Goal: Task Accomplishment & Management: Complete application form

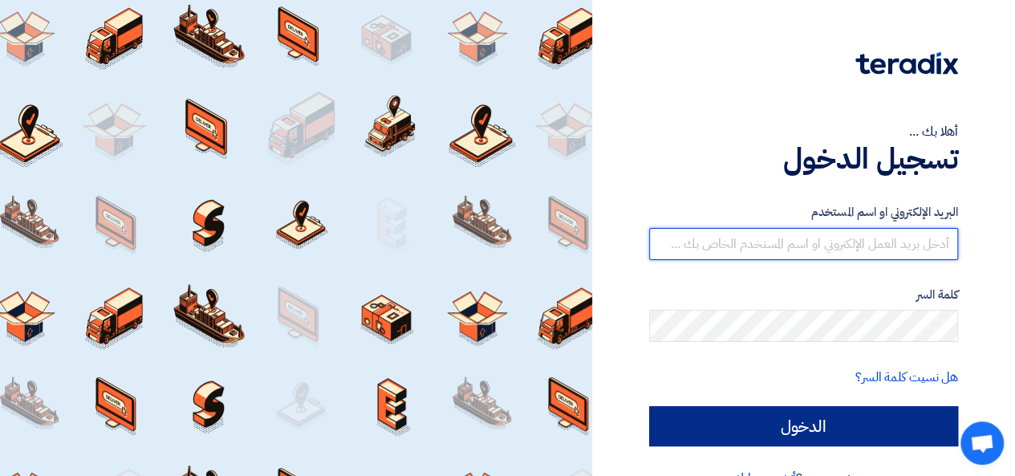
type input "01015110323"
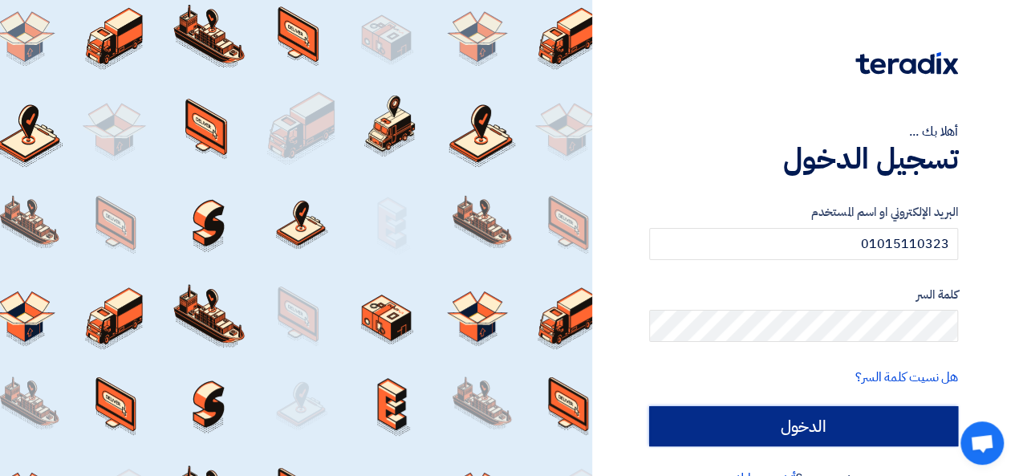
click at [787, 421] on input "الدخول" at bounding box center [803, 426] width 309 height 40
type input "Sign in"
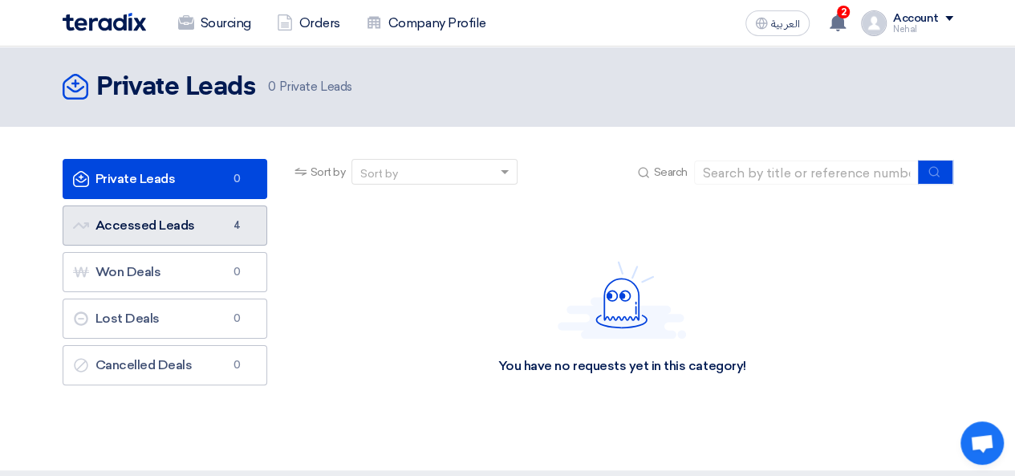
click at [141, 221] on link "Accessed Leads Accessed Leads 4" at bounding box center [165, 225] width 205 height 40
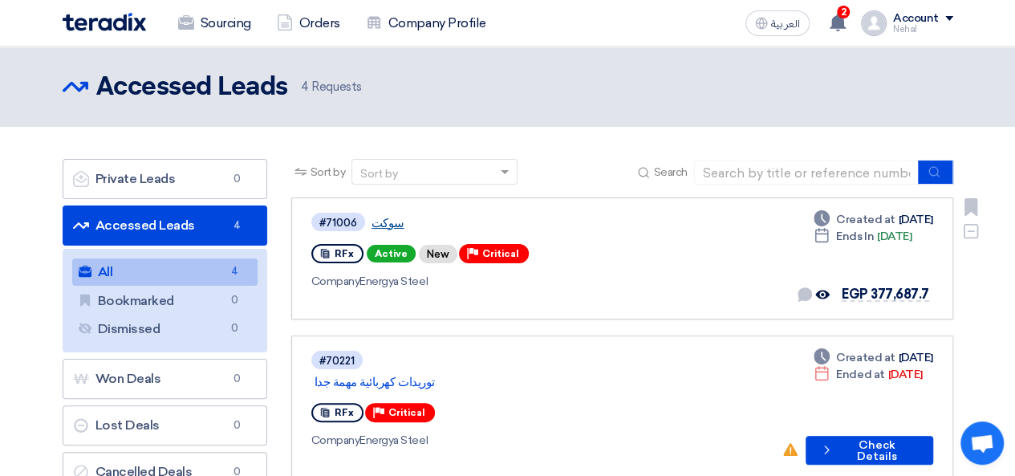
click at [382, 216] on link "سوكت" at bounding box center [572, 223] width 401 height 14
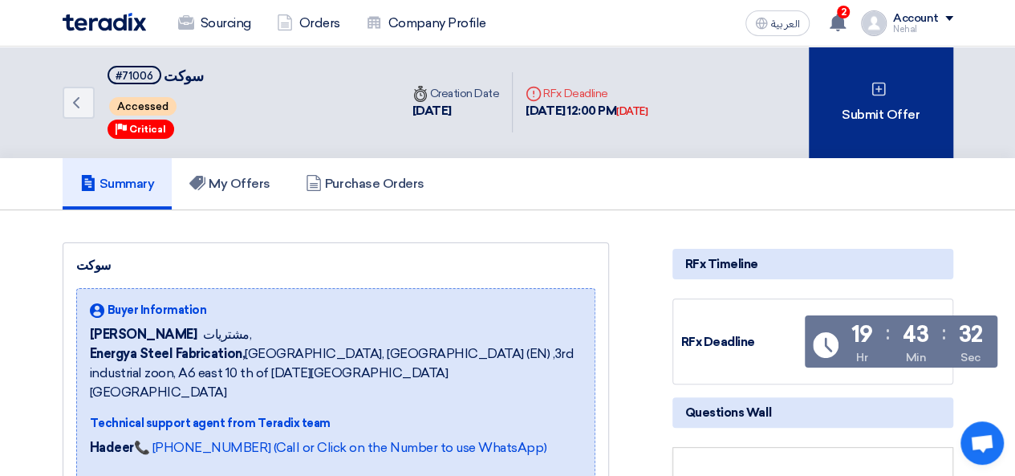
click at [852, 108] on div "Submit Offer" at bounding box center [881, 103] width 144 height 112
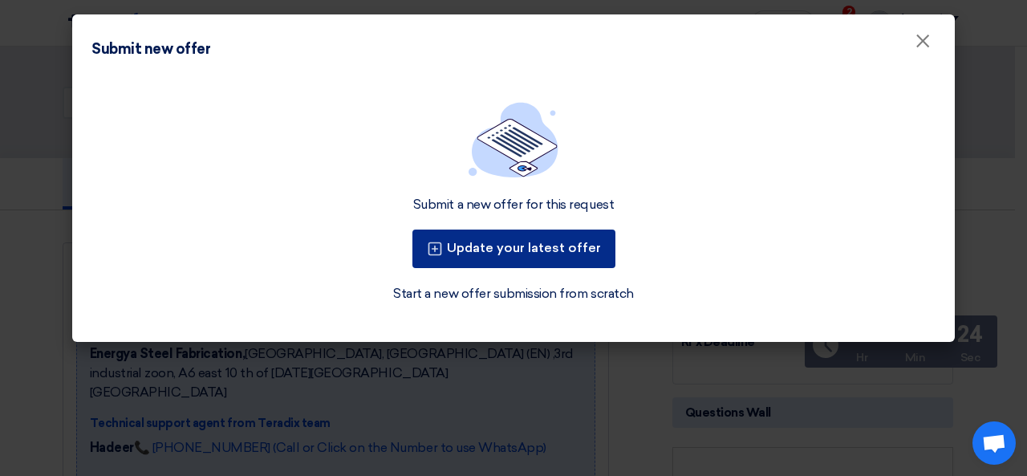
click at [532, 248] on button "Update your latest offer" at bounding box center [513, 249] width 203 height 39
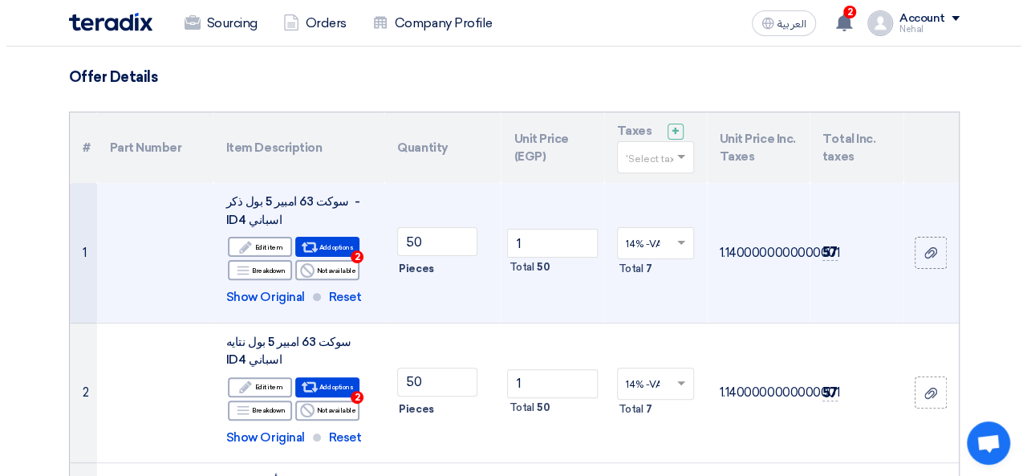
scroll to position [80, 0]
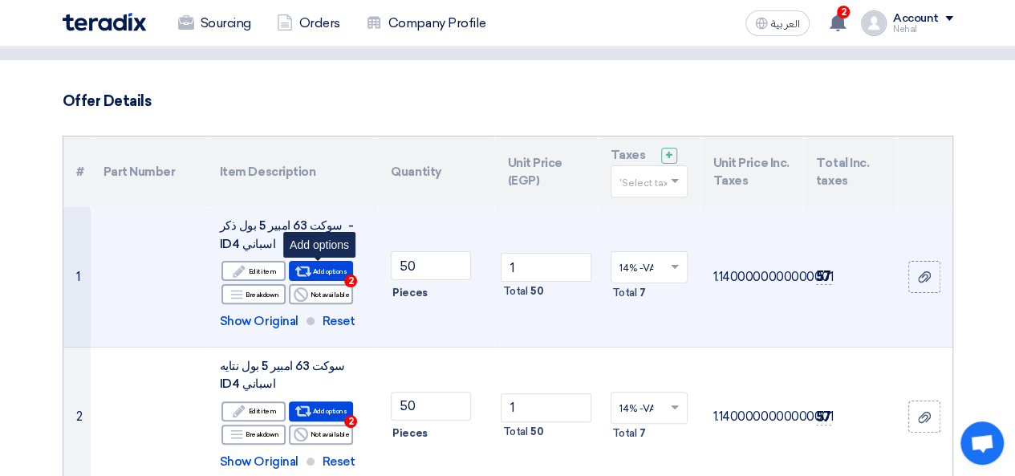
click at [318, 271] on div "Alternative Add options 2" at bounding box center [321, 271] width 64 height 20
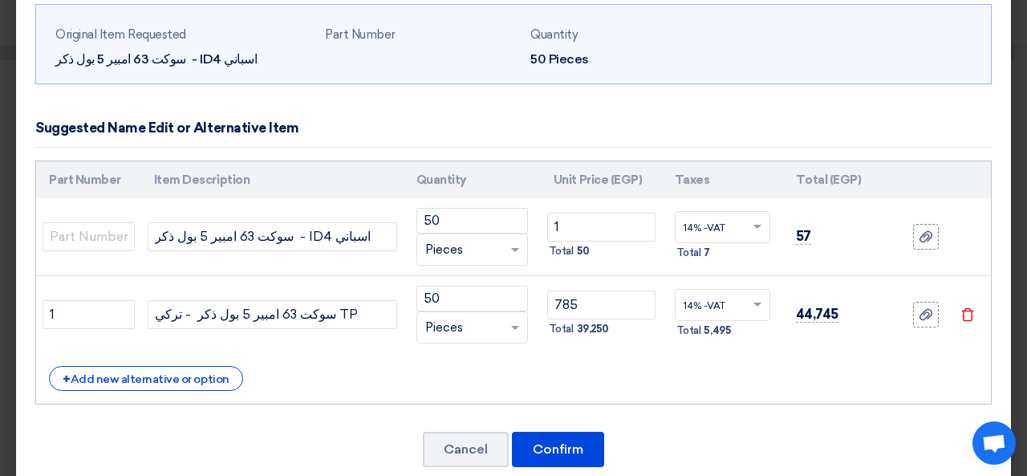
scroll to position [104, 0]
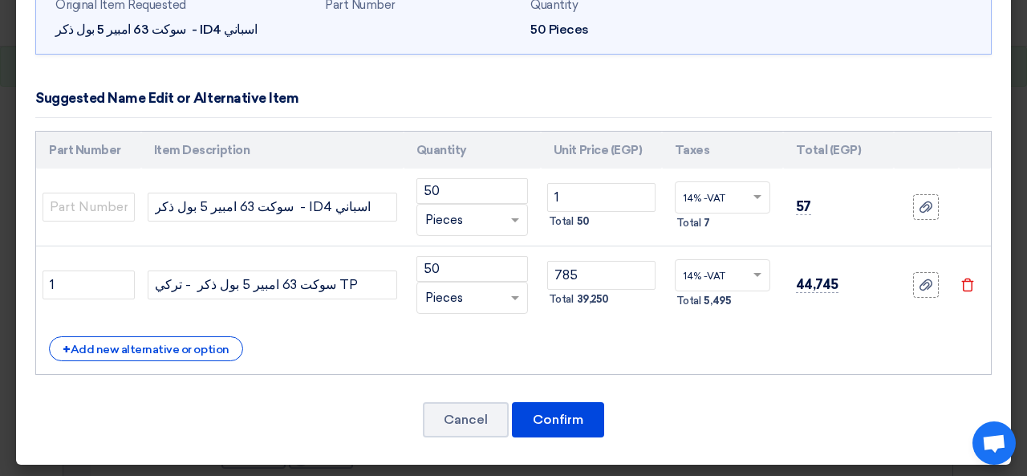
click at [961, 285] on icon "Delete" at bounding box center [968, 285] width 14 height 14
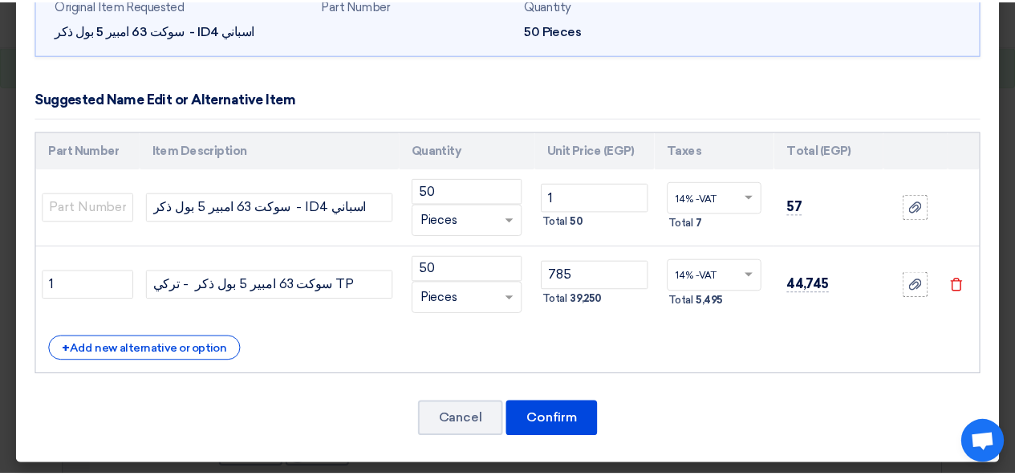
scroll to position [26, 0]
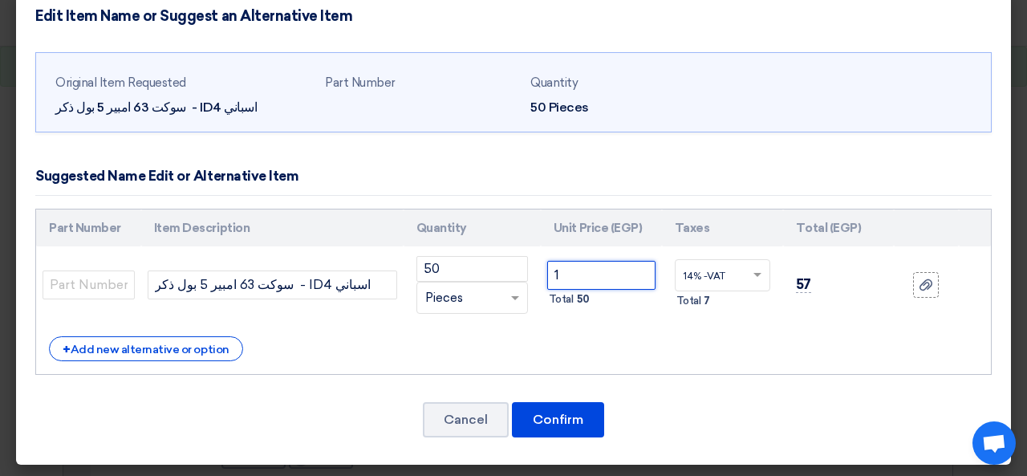
click at [582, 280] on input "1" at bounding box center [601, 275] width 108 height 29
type input "50"
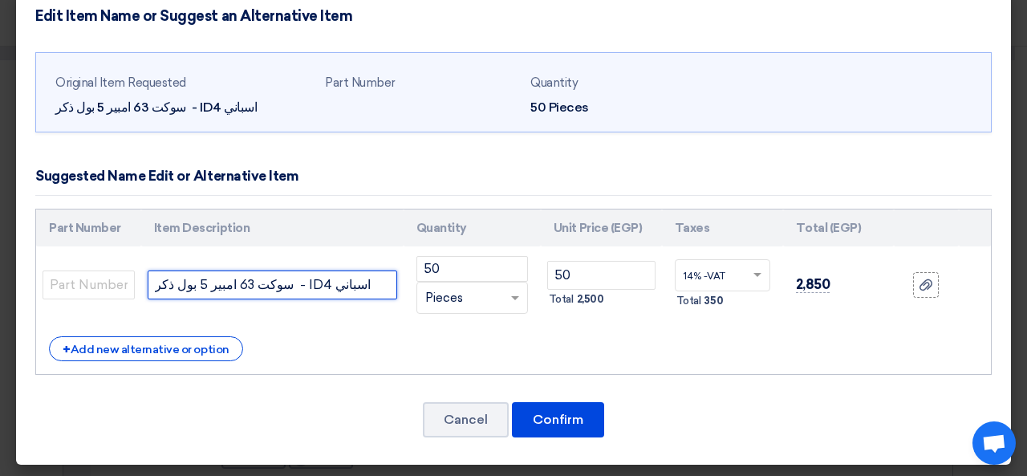
click at [303, 283] on input "سوكت 63 امبير 5 بول ذكر - ID4 اسباني" at bounding box center [273, 284] width 250 height 29
type input "سوكت 63 امبير 5 بول ذكر - [PERSON_NAME]"
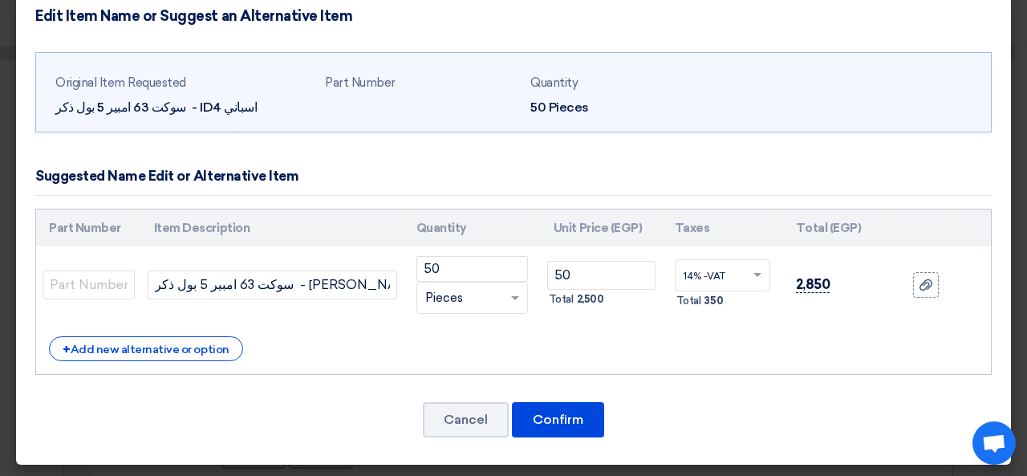
click at [796, 281] on span "2,850" at bounding box center [813, 284] width 35 height 17
click at [802, 281] on span "2,850" at bounding box center [813, 284] width 35 height 17
click at [796, 282] on span "2,850" at bounding box center [813, 284] width 35 height 17
click at [546, 415] on button "Confirm" at bounding box center [558, 419] width 92 height 35
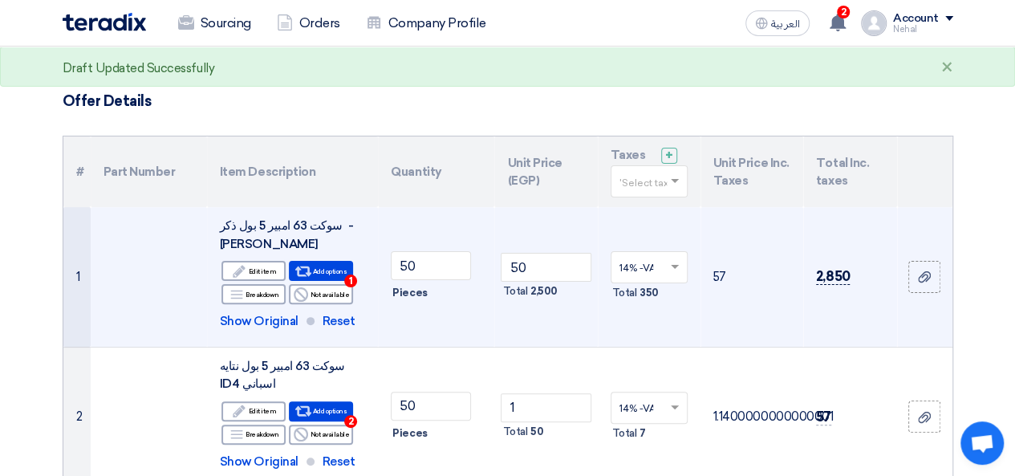
click at [835, 279] on span "2,850" at bounding box center [833, 276] width 35 height 17
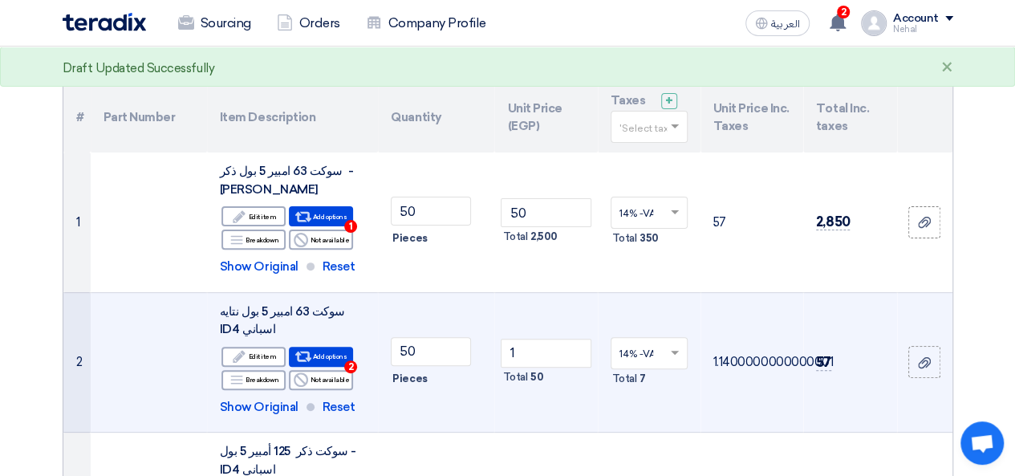
scroll to position [160, 0]
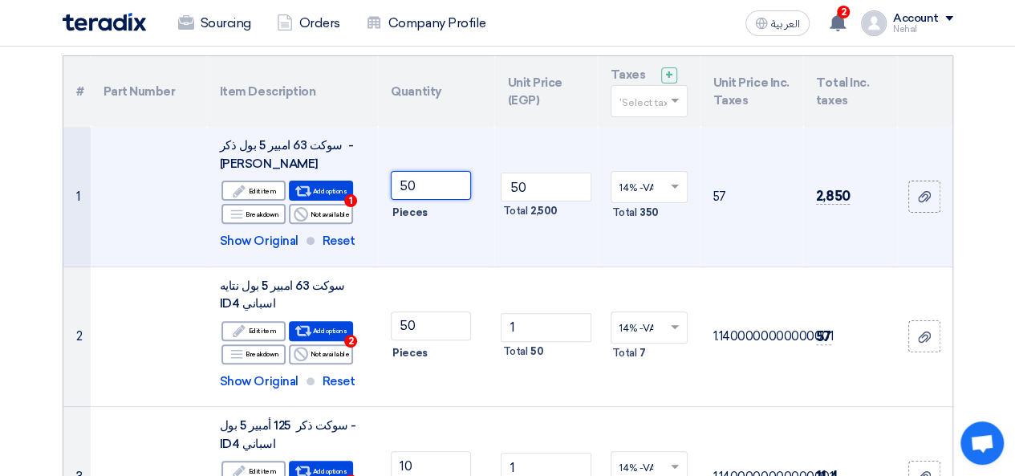
click at [440, 184] on input "50" at bounding box center [431, 185] width 80 height 29
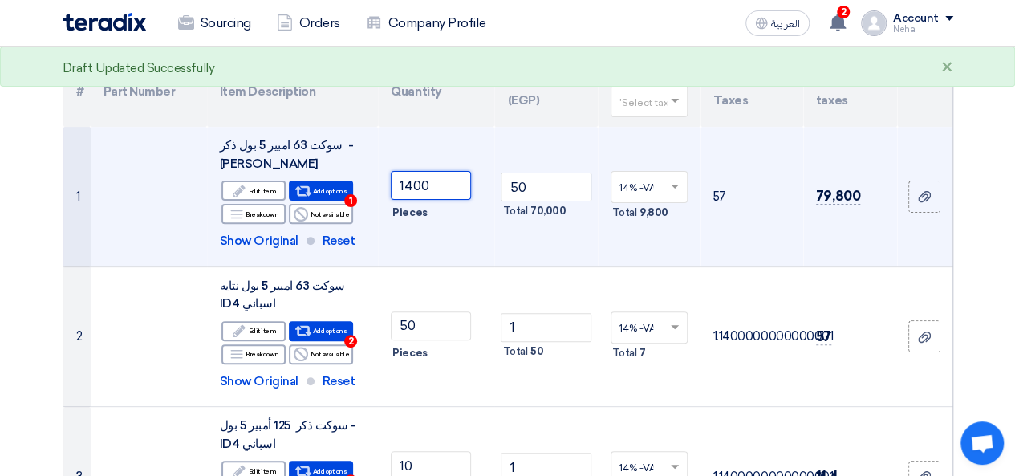
type input "1400"
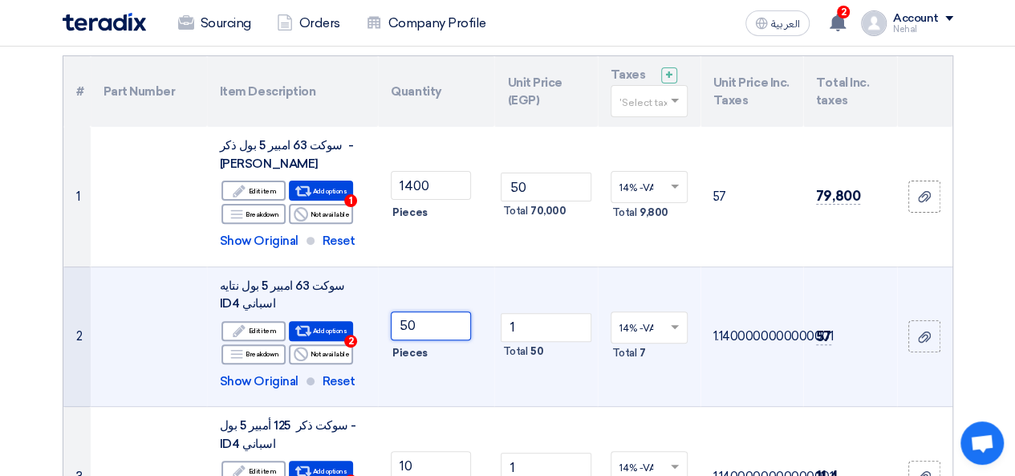
click at [429, 327] on input "50" at bounding box center [431, 325] width 80 height 29
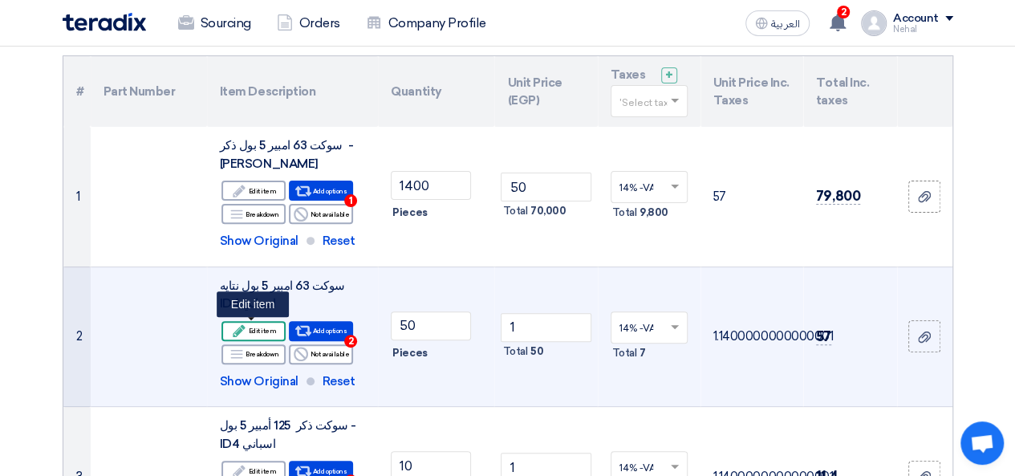
click at [263, 330] on div "Edit Edit item" at bounding box center [253, 331] width 64 height 20
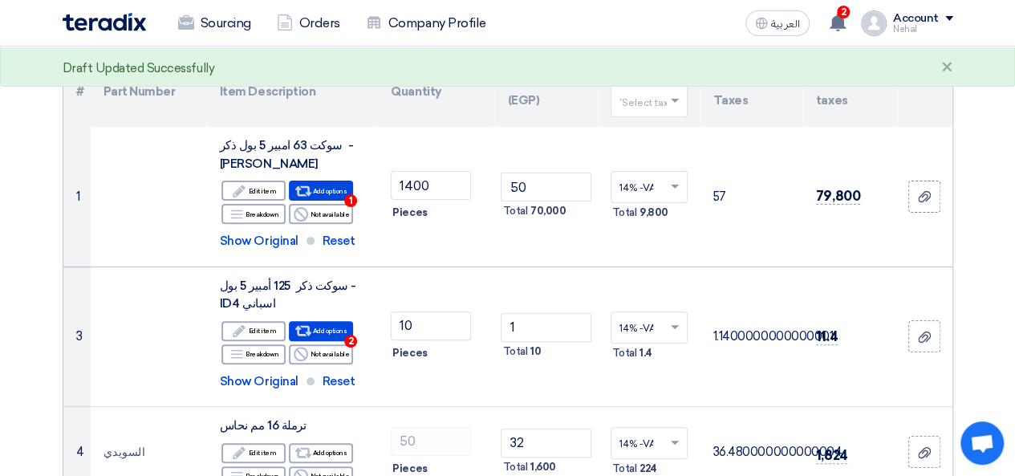
click at [335, 327] on modal-container "You will discard any edits you've previousely done to this item. Do you wish to…" at bounding box center [507, 238] width 1015 height 476
click at [350, 340] on modal-container "You will discard any edits you've previousely done to this item. Do you wish to…" at bounding box center [507, 238] width 1015 height 476
click at [300, 329] on modal-container "You will discard any edits you've previousely done to this item. Do you wish to…" at bounding box center [507, 238] width 1015 height 476
drag, startPoint x: 324, startPoint y: 351, endPoint x: 319, endPoint y: 357, distance: 8.5
click at [319, 357] on modal-container "You will discard any edits you've previousely done to this item. Do you wish to…" at bounding box center [507, 238] width 1015 height 476
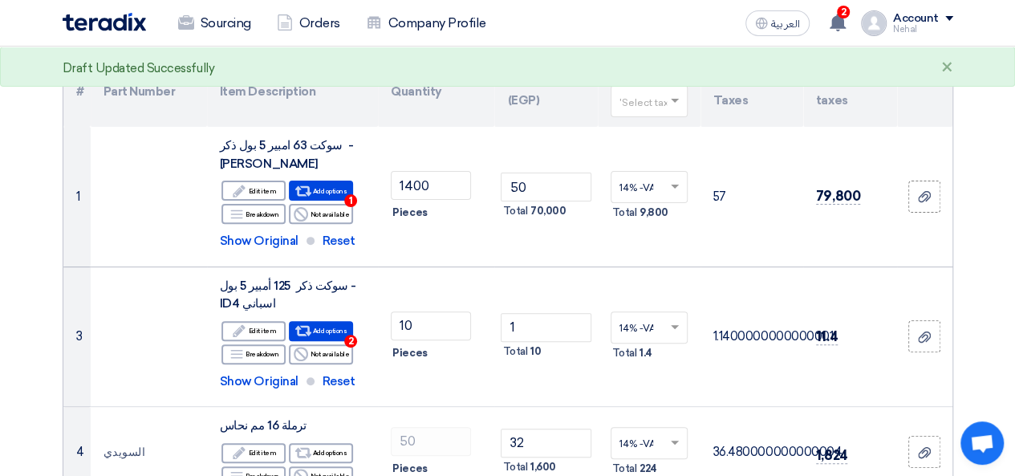
click at [270, 327] on modal-container "You will discard any edits you've previousely done to this item. Do you wish to…" at bounding box center [507, 238] width 1015 height 476
click at [320, 331] on modal-container "You will discard any edits you've previousely done to this item. Do you wish to…" at bounding box center [507, 238] width 1015 height 476
click at [342, 331] on modal-container "You will discard any edits you've previousely done to this item. Do you wish to…" at bounding box center [507, 238] width 1015 height 476
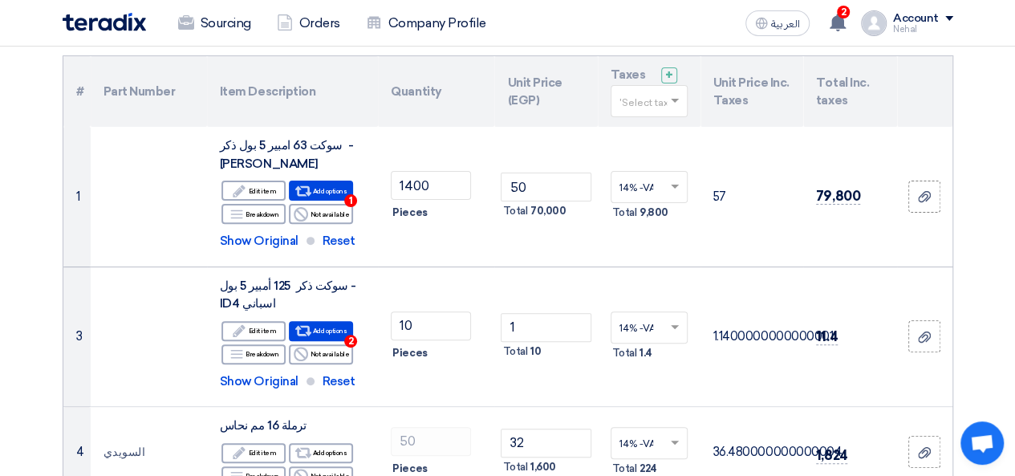
click at [334, 331] on modal-container "You will discard any edits you've previousely done to this item. Do you wish to…" at bounding box center [507, 238] width 1015 height 476
click at [335, 359] on modal-container "You will discard any edits you've previousely done to this item. Do you wish to…" at bounding box center [507, 238] width 1015 height 476
click at [337, 335] on modal-container "You will discard any edits you've previousely done to this item. Do you wish to…" at bounding box center [507, 238] width 1015 height 476
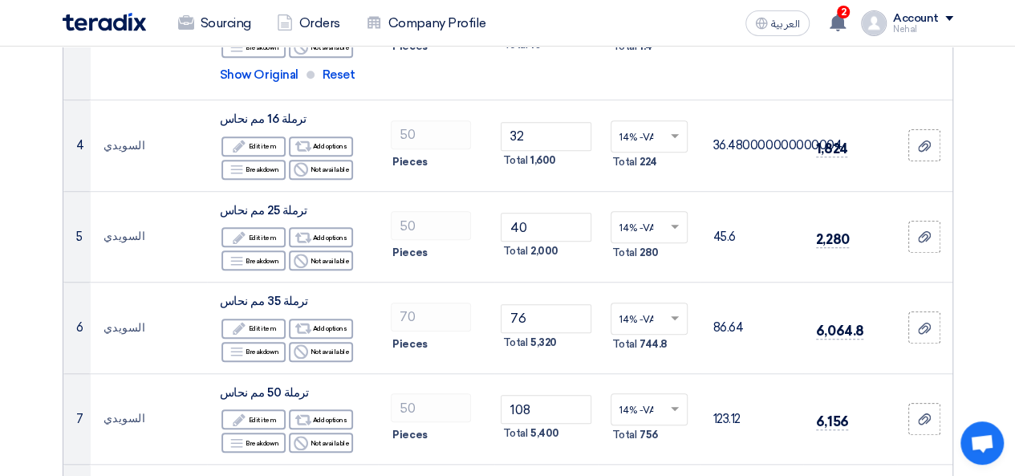
scroll to position [401, 0]
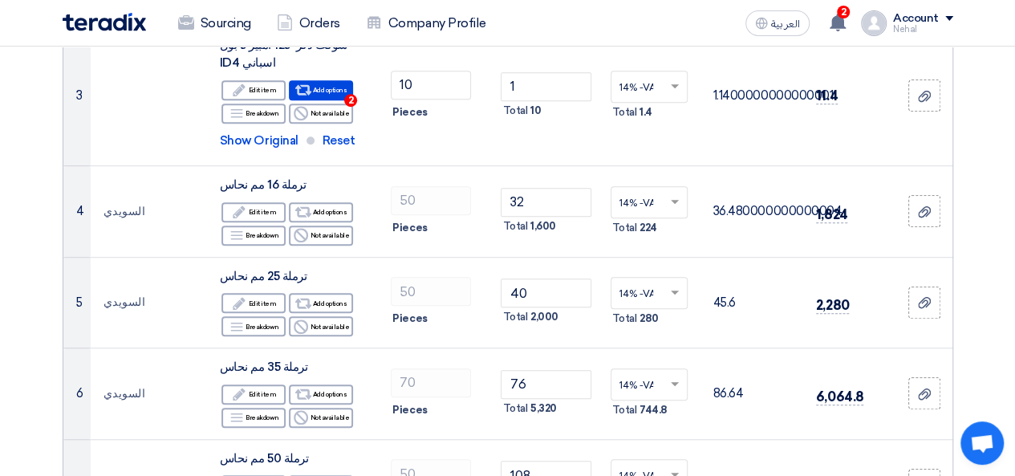
click at [336, 91] on div "You will discard any edits you've previousely done to this item. Do you wish to…" at bounding box center [507, 77] width 481 height 132
click at [347, 96] on div "You will discard any edits you've previousely done to this item. Do you wish to…" at bounding box center [507, 77] width 481 height 132
click at [348, 95] on div "You will discard any edits you've previousely done to this item. Do you wish to…" at bounding box center [507, 77] width 481 height 132
click at [348, 94] on div "You will discard any edits you've previousely done to this item. Do you wish to…" at bounding box center [507, 77] width 481 height 132
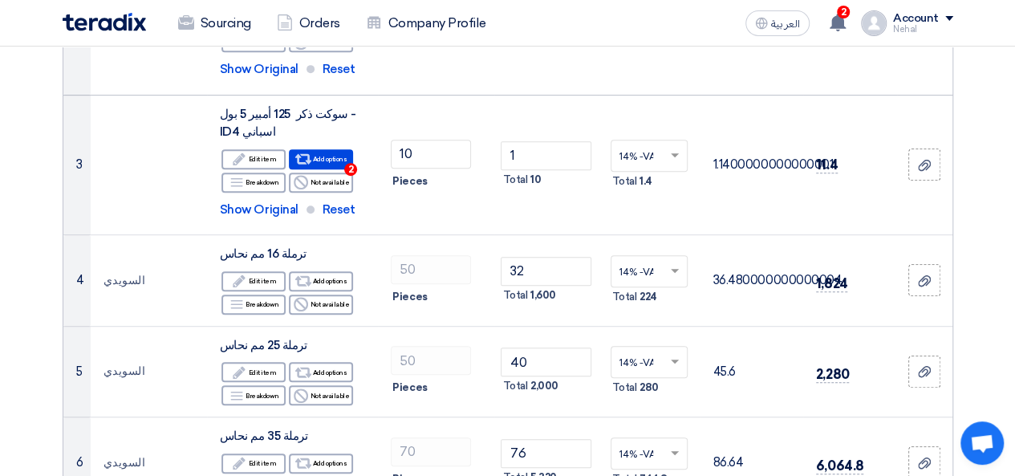
scroll to position [160, 0]
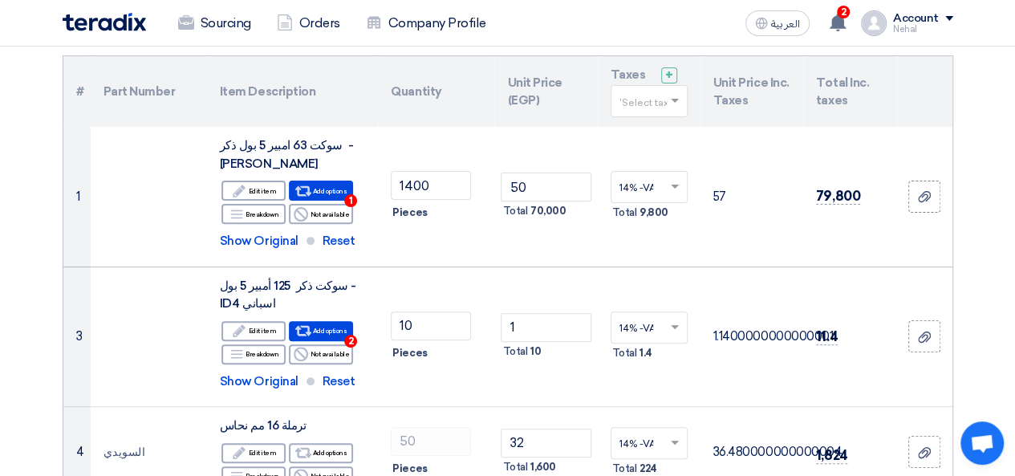
click at [414, 322] on modal-container "You will discard any edits you've previousely done to this item. Do you wish to…" at bounding box center [507, 238] width 1015 height 476
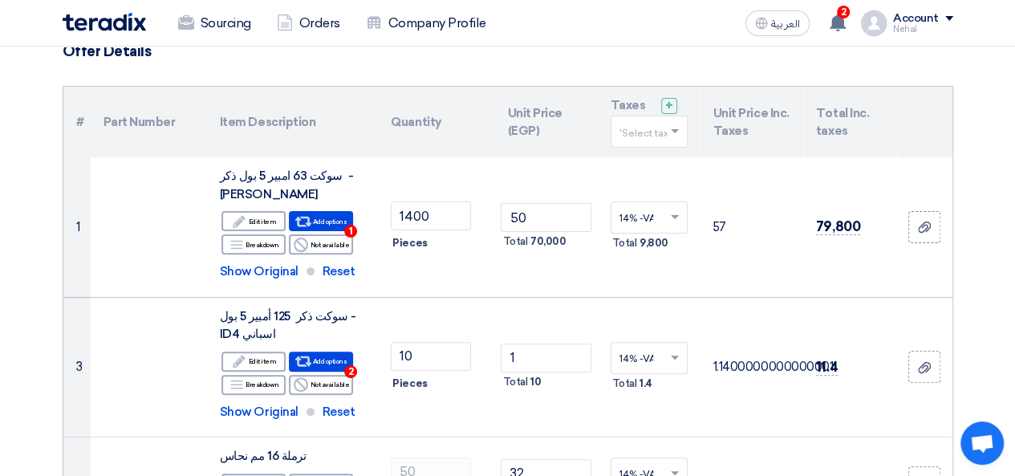
scroll to position [321, 0]
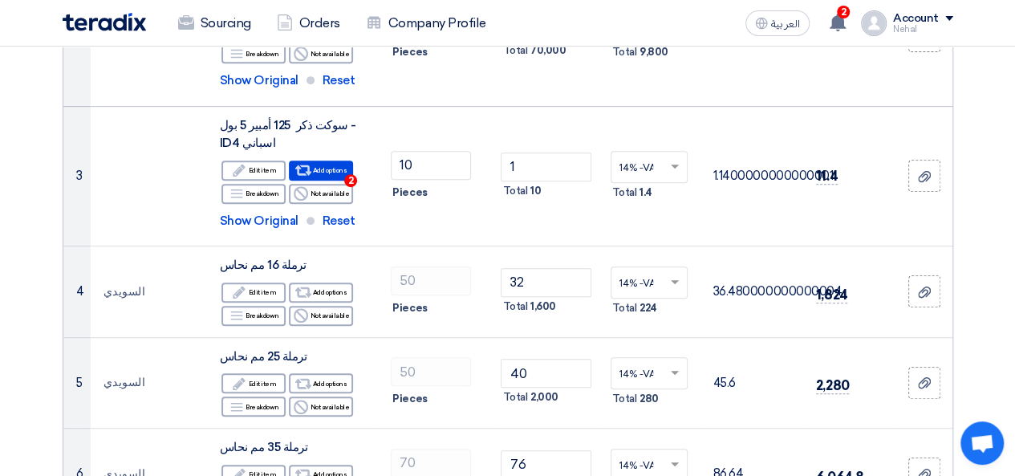
click at [424, 173] on modal-container "You will discard any edits you've previousely done to this item. Do you wish to…" at bounding box center [507, 238] width 1015 height 476
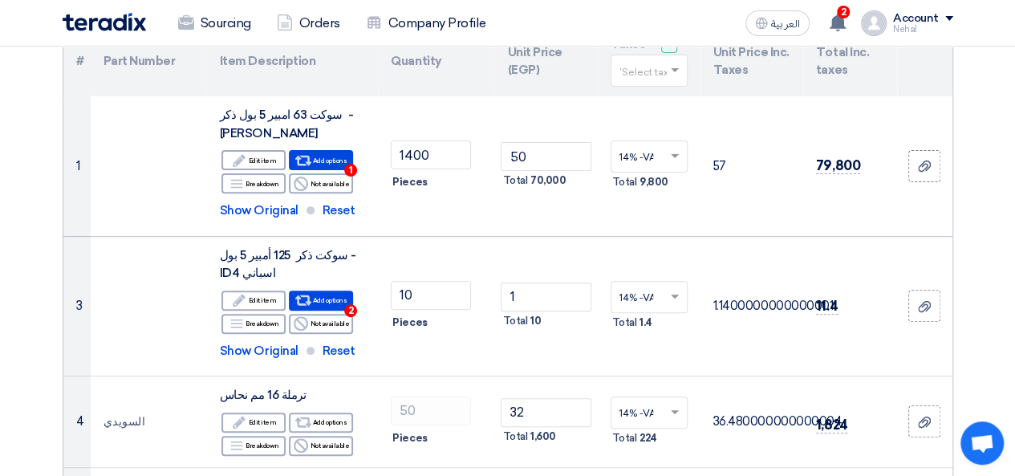
scroll to position [241, 0]
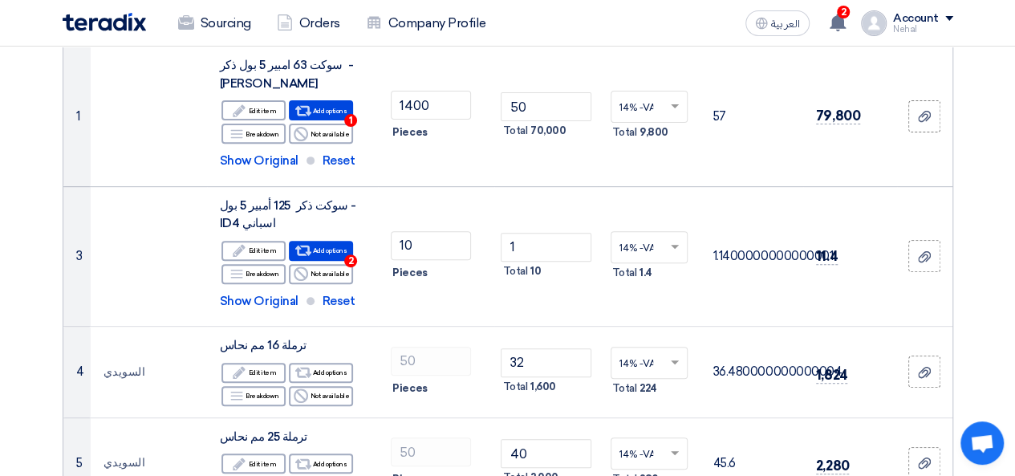
click at [320, 246] on modal-container "You will discard any edits you've previousely done to this item. Do you wish to…" at bounding box center [507, 238] width 1015 height 476
click at [358, 264] on modal-container "You will discard any edits you've previousely done to this item. Do you wish to…" at bounding box center [507, 238] width 1015 height 476
click at [348, 260] on modal-container "You will discard any edits you've previousely done to this item. Do you wish to…" at bounding box center [507, 238] width 1015 height 476
click at [338, 270] on modal-container "You will discard any edits you've previousely done to this item. Do you wish to…" at bounding box center [507, 238] width 1015 height 476
click at [315, 249] on modal-container "You will discard any edits you've previousely done to this item. Do you wish to…" at bounding box center [507, 238] width 1015 height 476
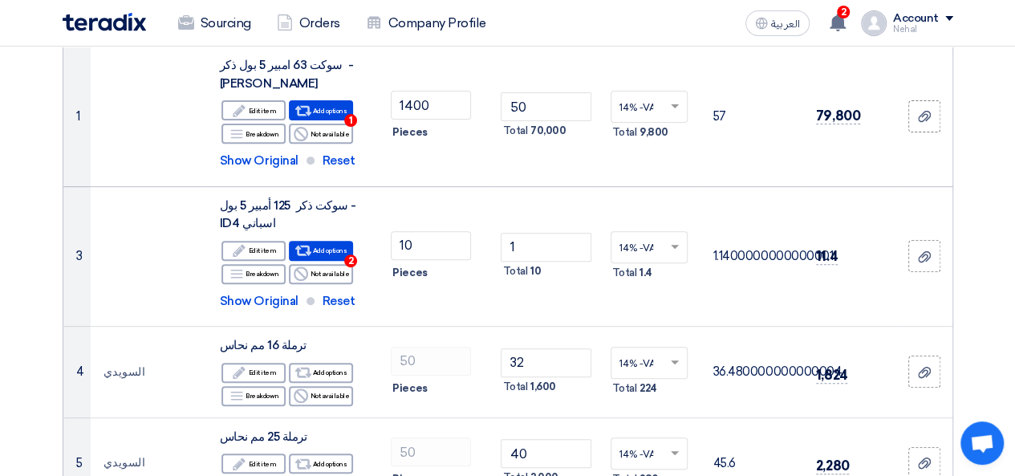
click at [402, 250] on modal-container "You will discard any edits you've previousely done to this item. Do you wish to…" at bounding box center [507, 238] width 1015 height 476
click at [509, 253] on modal-container "You will discard any edits you've previousely done to this item. Do you wish to…" at bounding box center [507, 238] width 1015 height 476
click at [390, 240] on modal-container "You will discard any edits you've previousely done to this item. Do you wish to…" at bounding box center [507, 238] width 1015 height 476
click at [350, 253] on modal-container "You will discard any edits you've previousely done to this item. Do you wish to…" at bounding box center [507, 238] width 1015 height 476
click at [326, 253] on modal-container "You will discard any edits you've previousely done to this item. Do you wish to…" at bounding box center [507, 238] width 1015 height 476
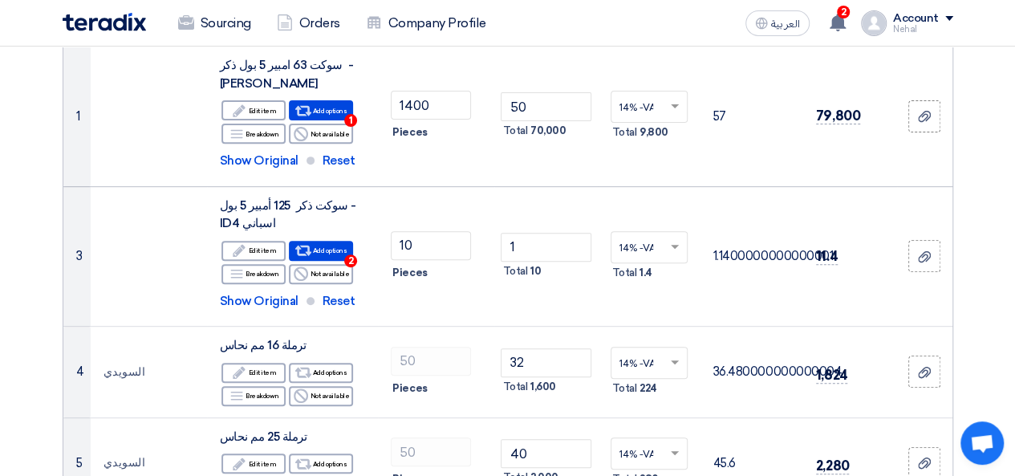
click at [326, 253] on modal-container "You will discard any edits you've previousely done to this item. Do you wish to…" at bounding box center [507, 238] width 1015 height 476
click at [303, 242] on modal-container "You will discard any edits you've previousely done to this item. Do you wish to…" at bounding box center [507, 238] width 1015 height 476
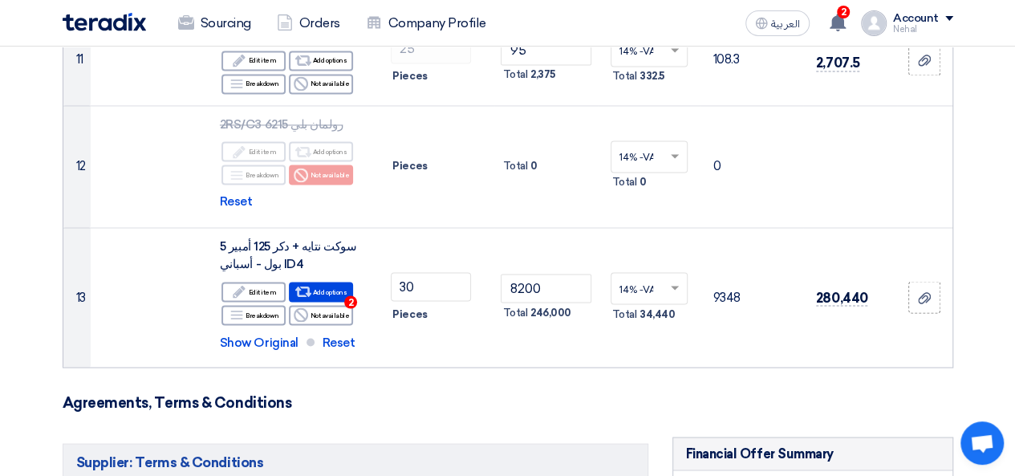
scroll to position [1444, 0]
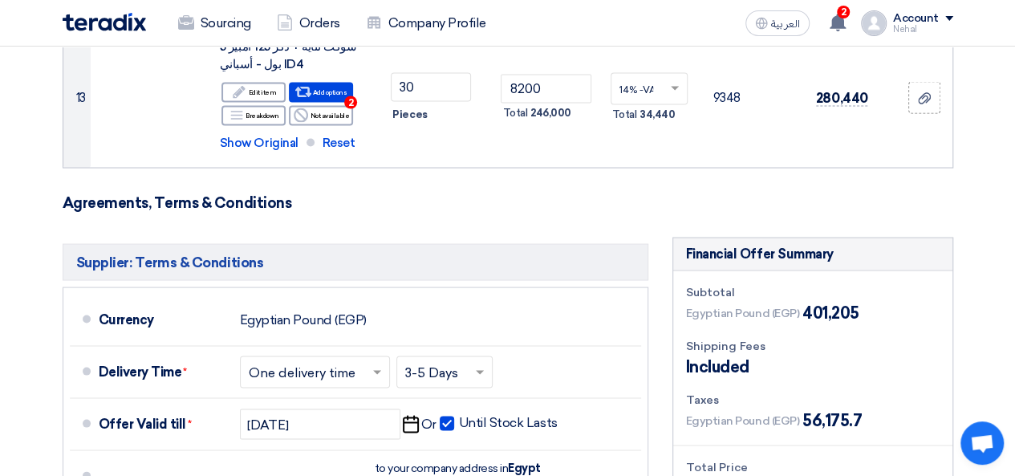
click at [333, 79] on div "You will discard any edits you've previousely done to this item. Do you wish to…" at bounding box center [507, 77] width 481 height 132
click at [333, 98] on div "You will discard any edits you've previousely done to this item. Do you wish to…" at bounding box center [507, 77] width 481 height 132
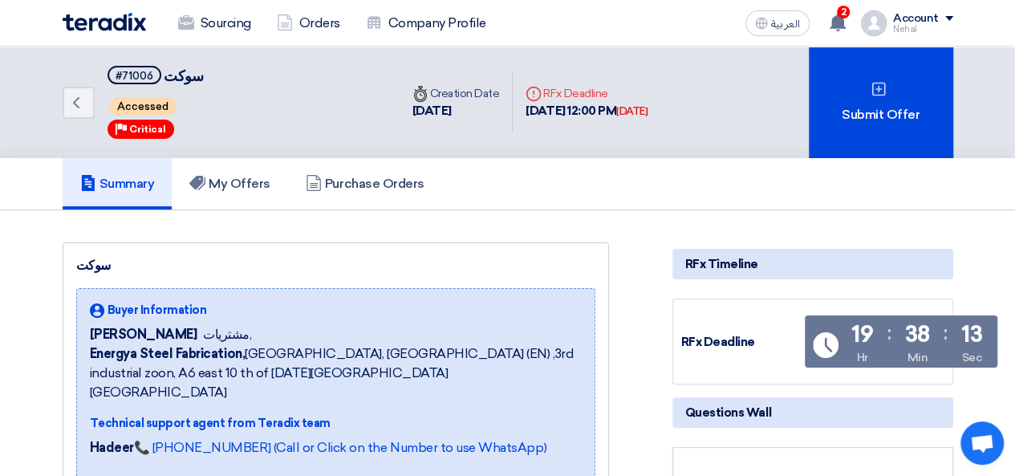
click at [864, 110] on modal-container "You will discard any edits you've previousely done to this item. Do you wish to…" at bounding box center [507, 238] width 1015 height 476
click at [877, 87] on modal-container "You will discard any edits you've previousely done to this item. Do you wish to…" at bounding box center [507, 238] width 1015 height 476
click at [894, 100] on modal-container "You will discard any edits you've previousely done to this item. Do you wish to…" at bounding box center [507, 238] width 1015 height 476
click at [876, 89] on modal-container "You will discard any edits you've previousely done to this item. Do you wish to…" at bounding box center [507, 238] width 1015 height 476
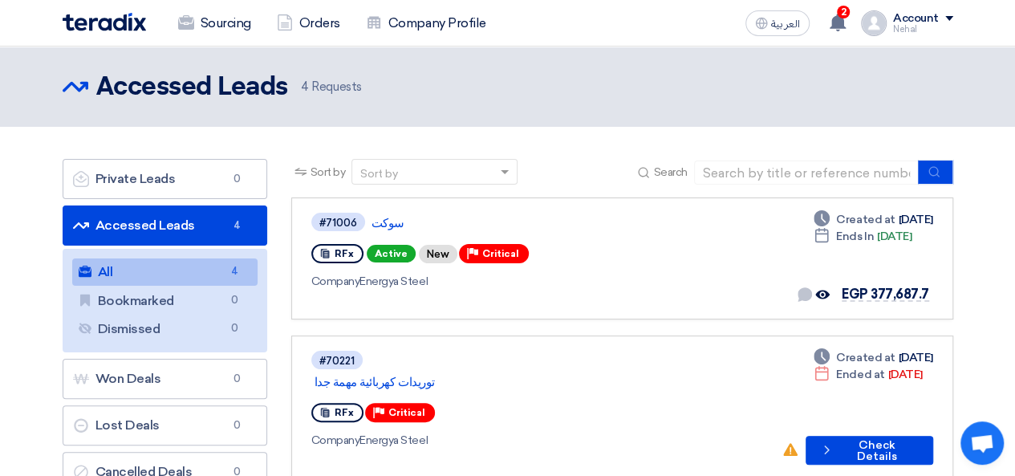
click at [384, 223] on modal-container "You will discard any edits you've previousely done to this item. Do you wish to…" at bounding box center [507, 238] width 1015 height 476
click at [384, 221] on link "سوكت" at bounding box center [572, 223] width 401 height 14
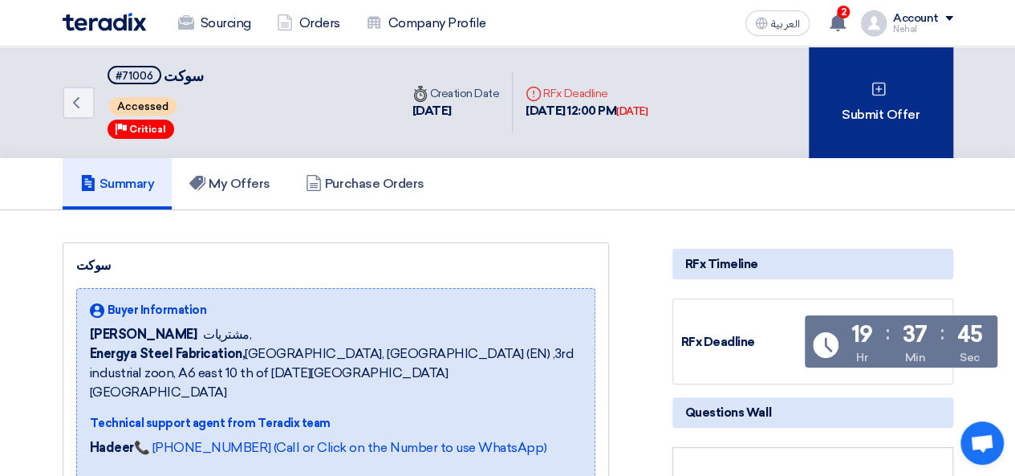
click at [872, 95] on icon at bounding box center [879, 89] width 16 height 16
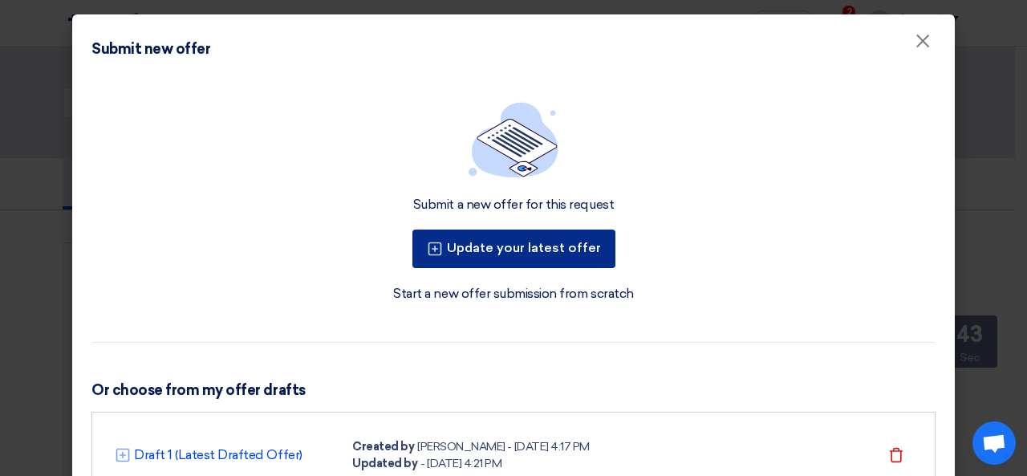
click at [513, 251] on button "Update your latest offer" at bounding box center [513, 249] width 203 height 39
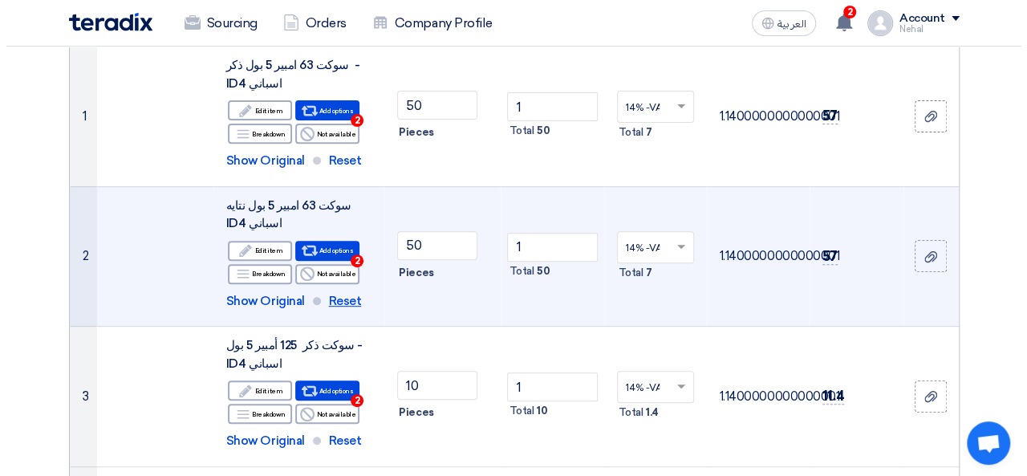
scroll to position [160, 0]
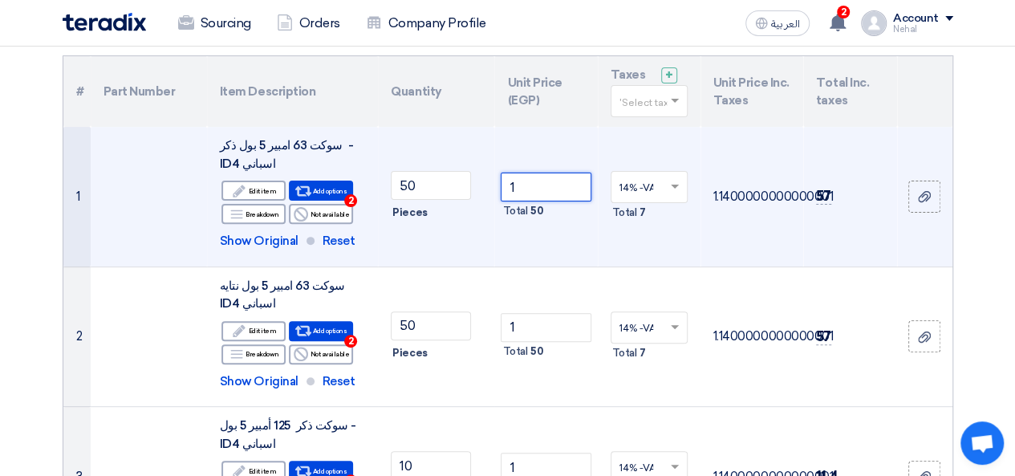
click at [534, 186] on input "1" at bounding box center [546, 187] width 90 height 29
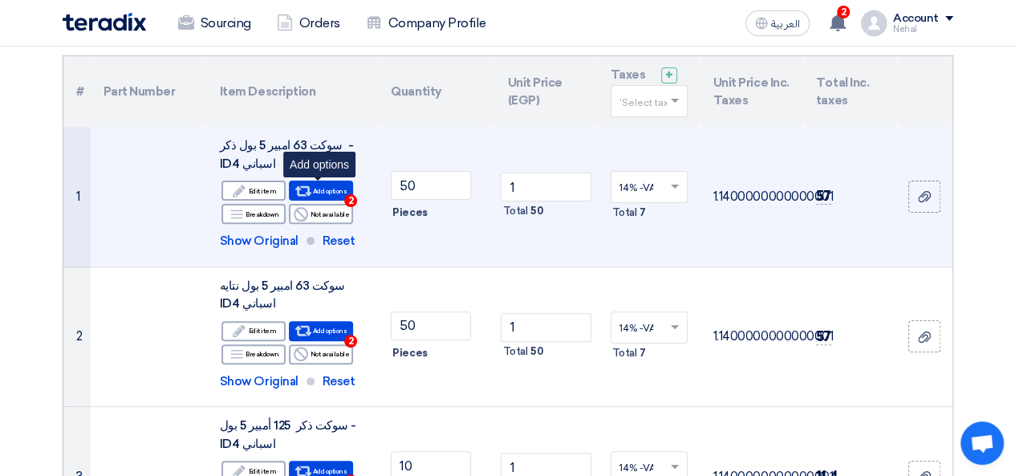
click at [315, 189] on div "Alternative Add options 2" at bounding box center [321, 191] width 64 height 20
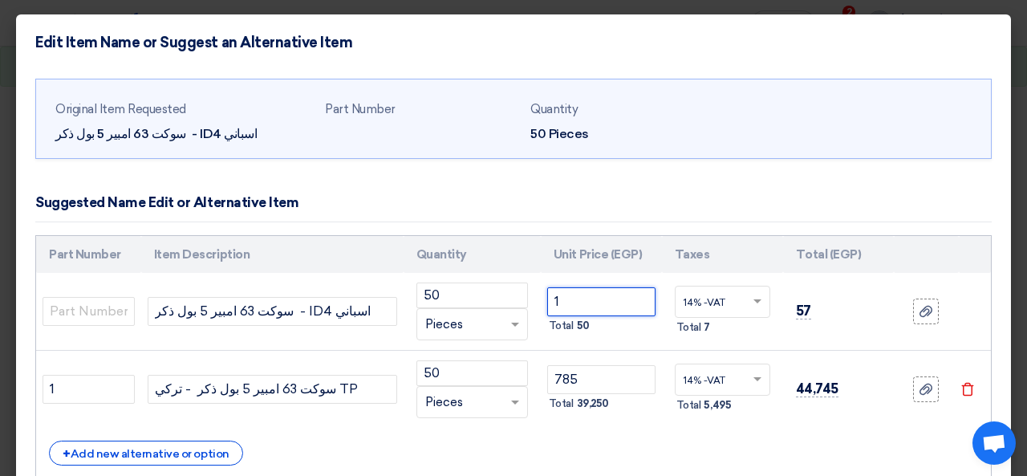
click at [575, 301] on input "1" at bounding box center [601, 301] width 108 height 29
type input "50"
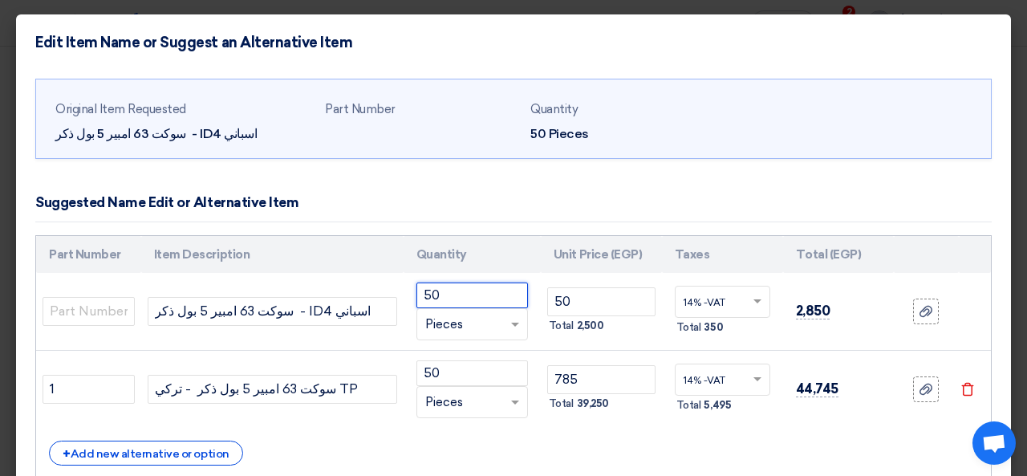
click at [434, 291] on input "50" at bounding box center [472, 295] width 112 height 26
click at [433, 291] on input "50" at bounding box center [472, 295] width 112 height 26
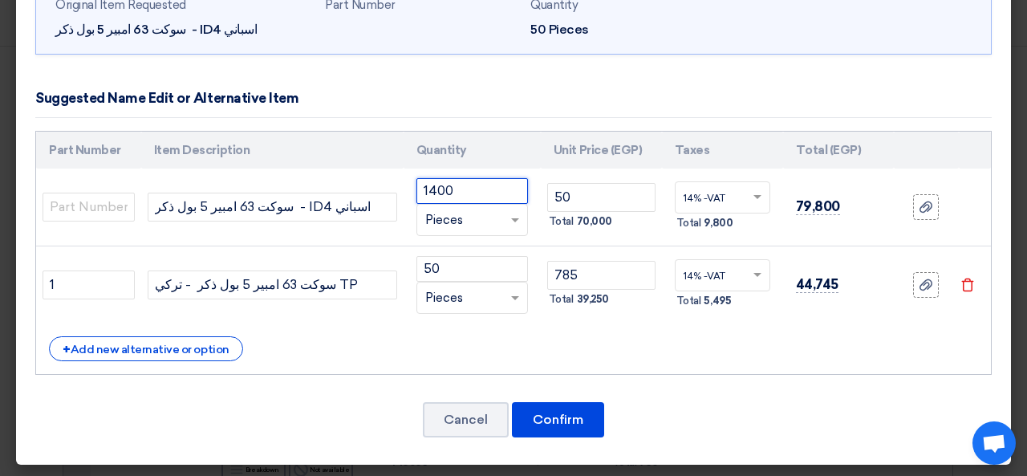
type input "1400"
click at [961, 282] on icon "Delete" at bounding box center [968, 285] width 14 height 14
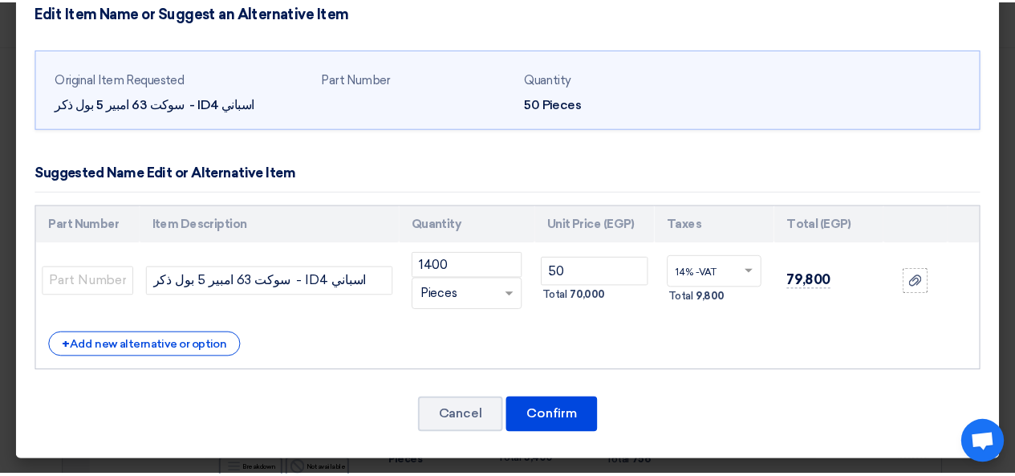
scroll to position [26, 0]
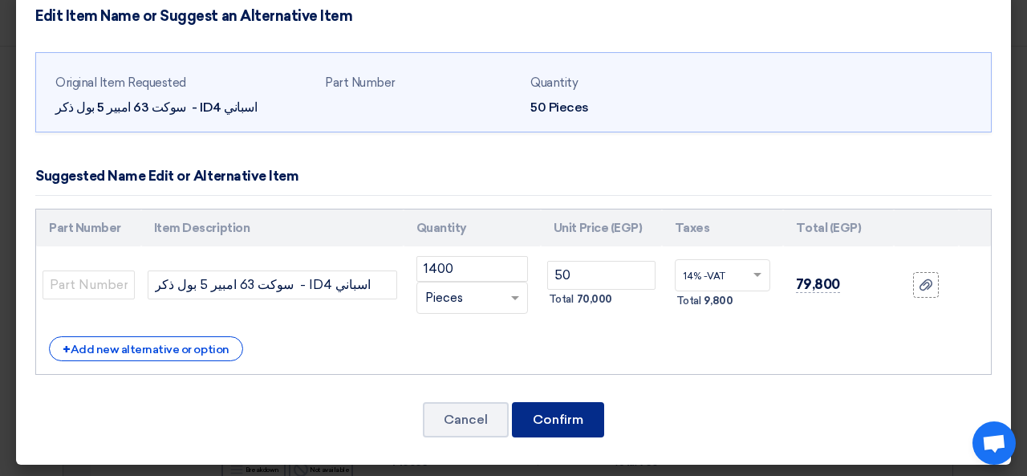
click at [539, 417] on button "Confirm" at bounding box center [558, 419] width 92 height 35
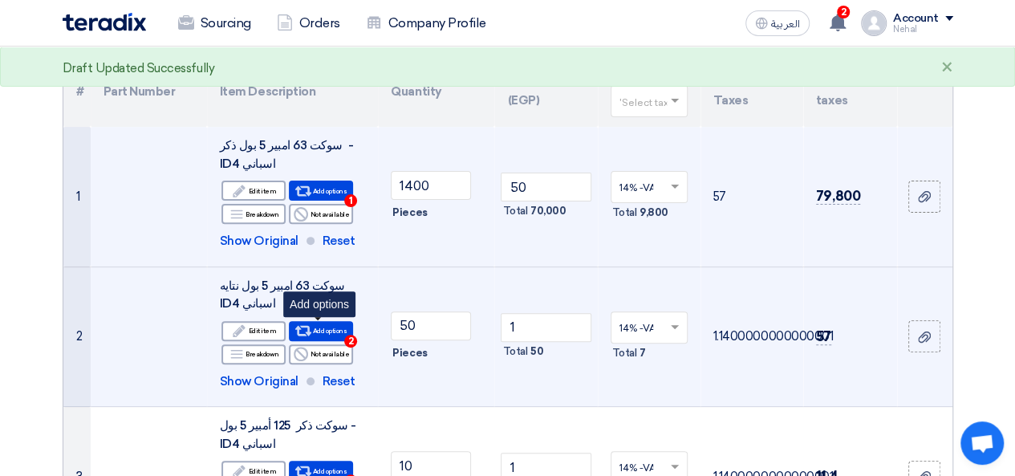
click at [336, 334] on div "Alternative Add options 2" at bounding box center [321, 331] width 64 height 20
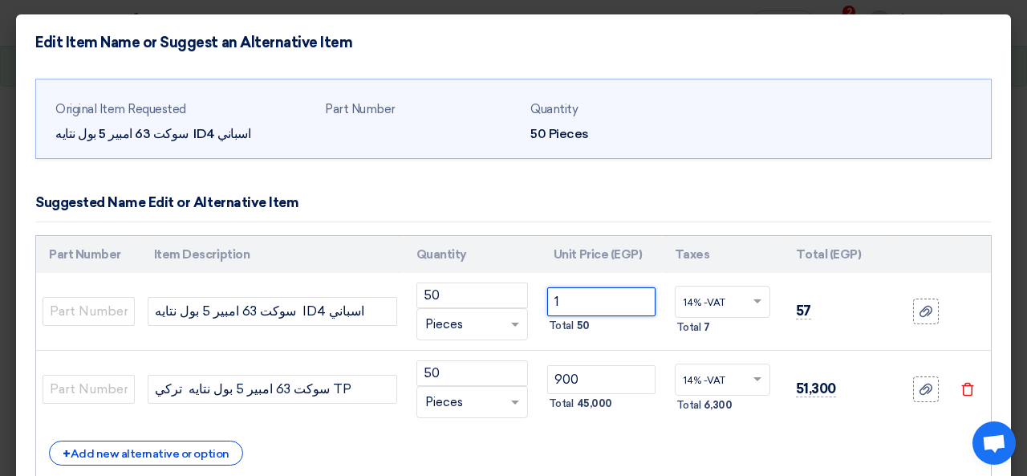
click at [555, 297] on input "1" at bounding box center [601, 301] width 108 height 29
type input "1"
type input "50"
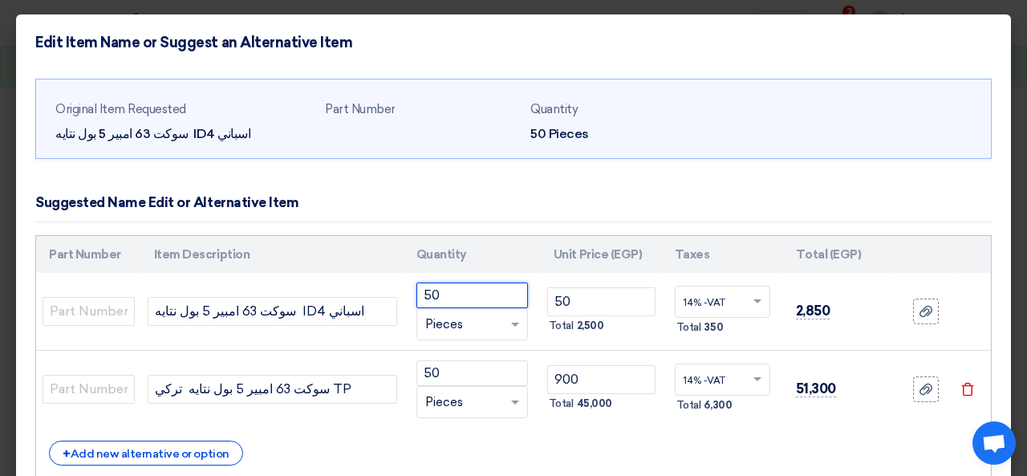
click at [443, 295] on input "50" at bounding box center [472, 295] width 112 height 26
click at [442, 295] on input "50" at bounding box center [472, 295] width 112 height 26
type input "1600"
click at [961, 389] on icon "Delete" at bounding box center [968, 389] width 14 height 14
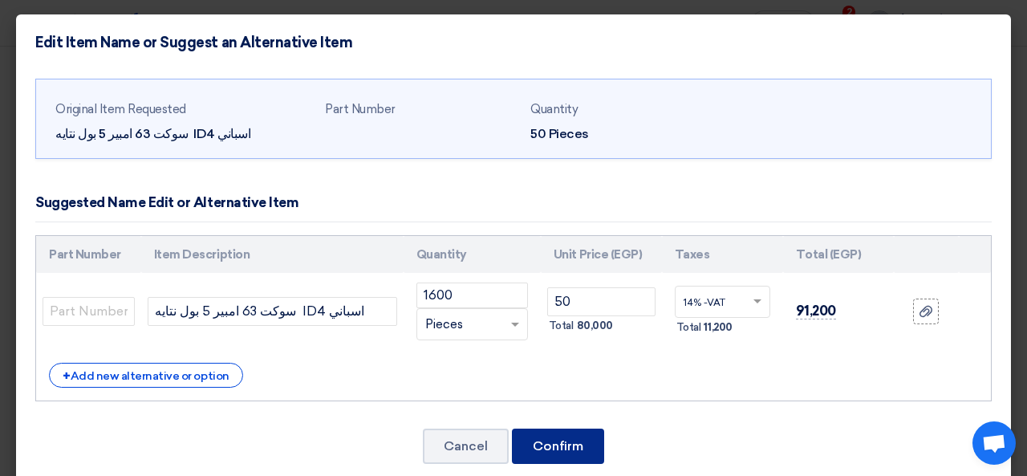
click at [555, 442] on button "Confirm" at bounding box center [558, 446] width 92 height 35
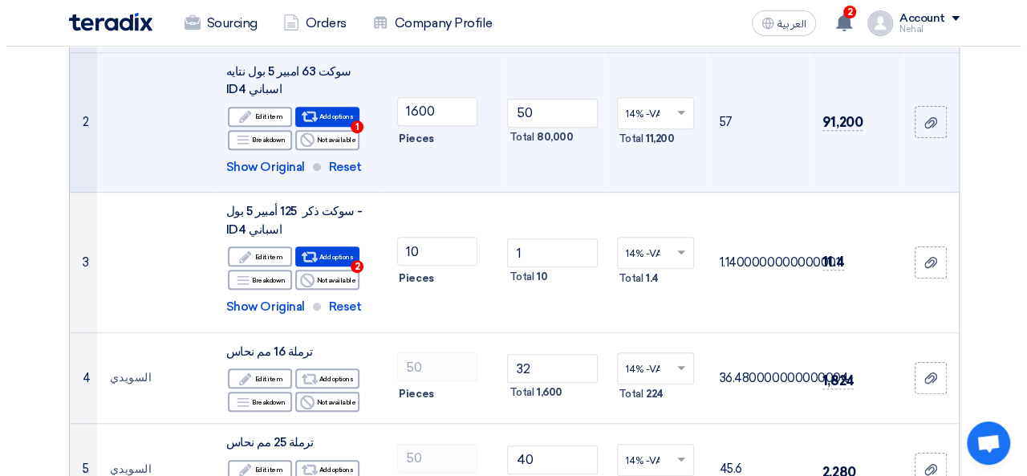
scroll to position [401, 0]
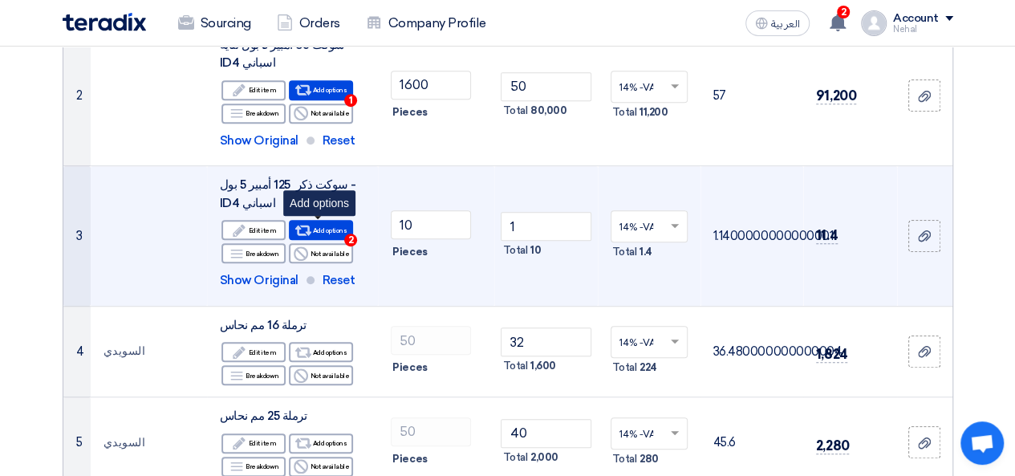
click at [327, 226] on div "Alternative Add options 2" at bounding box center [321, 230] width 64 height 20
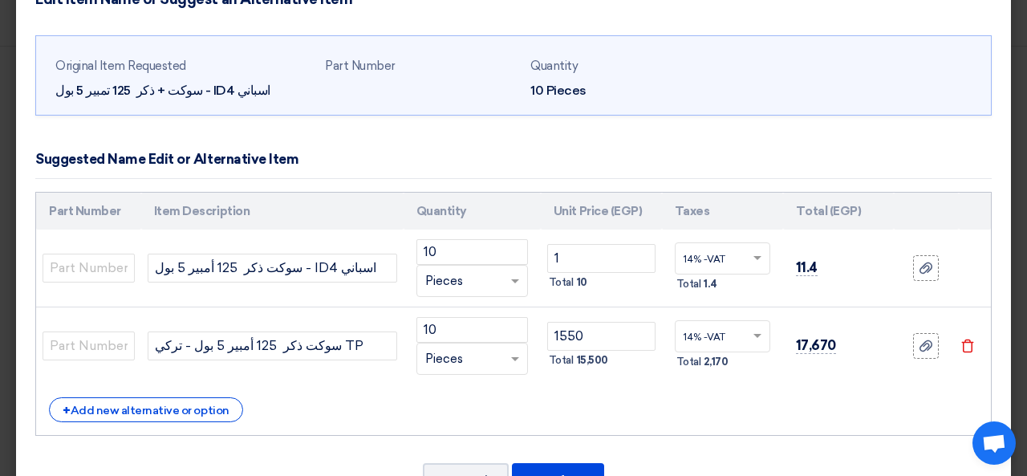
scroll to position [80, 0]
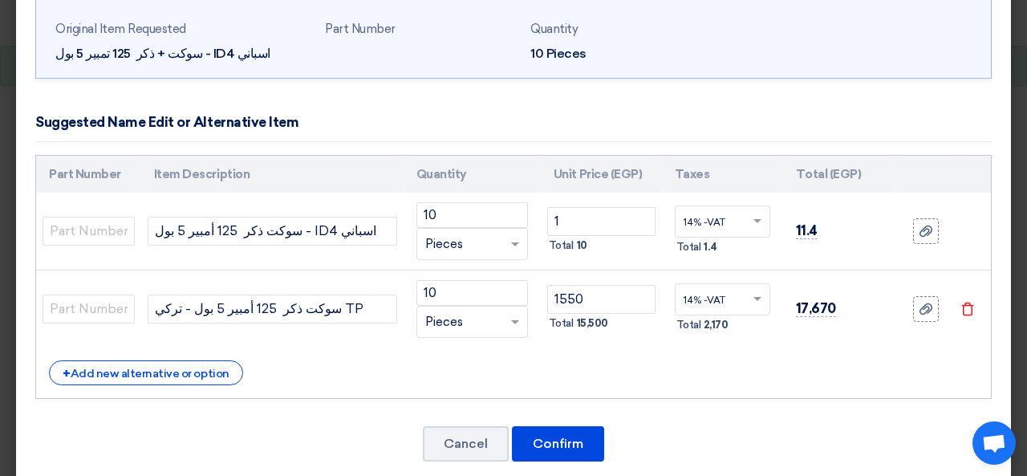
click at [961, 307] on icon "Delete" at bounding box center [968, 309] width 14 height 14
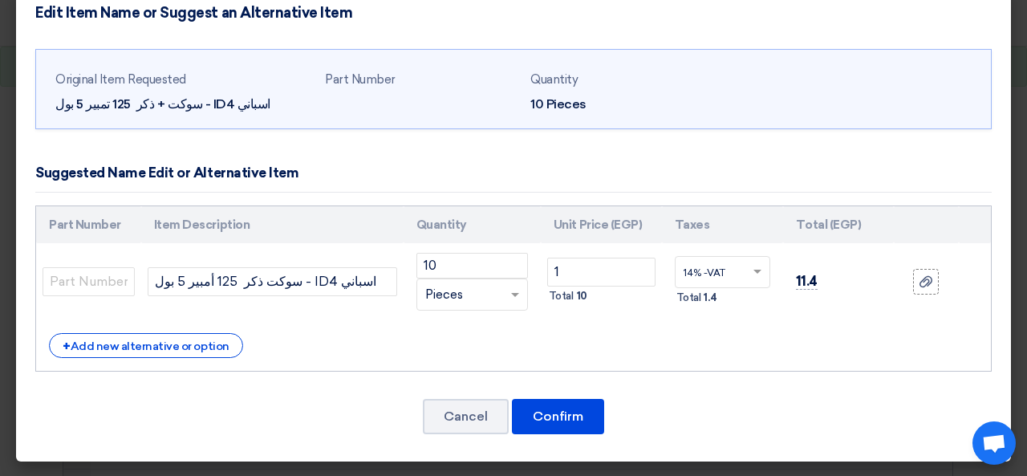
scroll to position [26, 0]
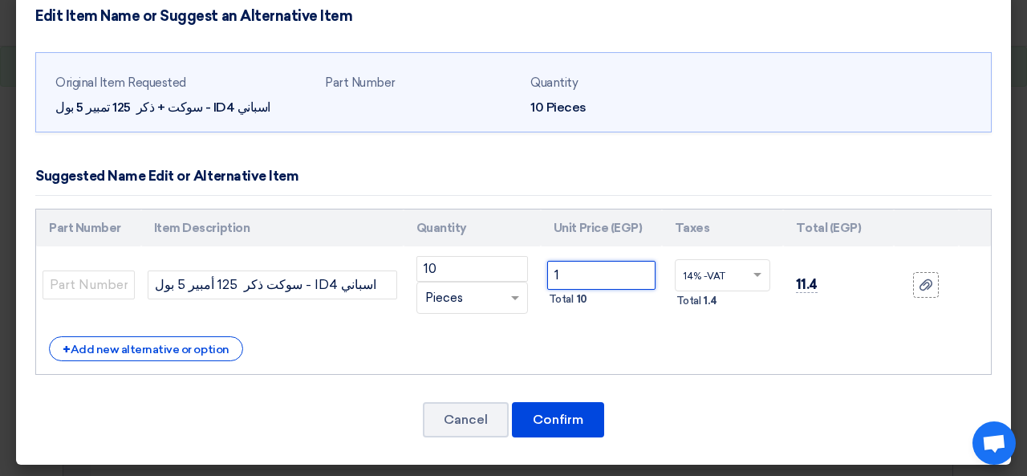
click at [613, 280] on input "1" at bounding box center [601, 275] width 108 height 29
type input "10"
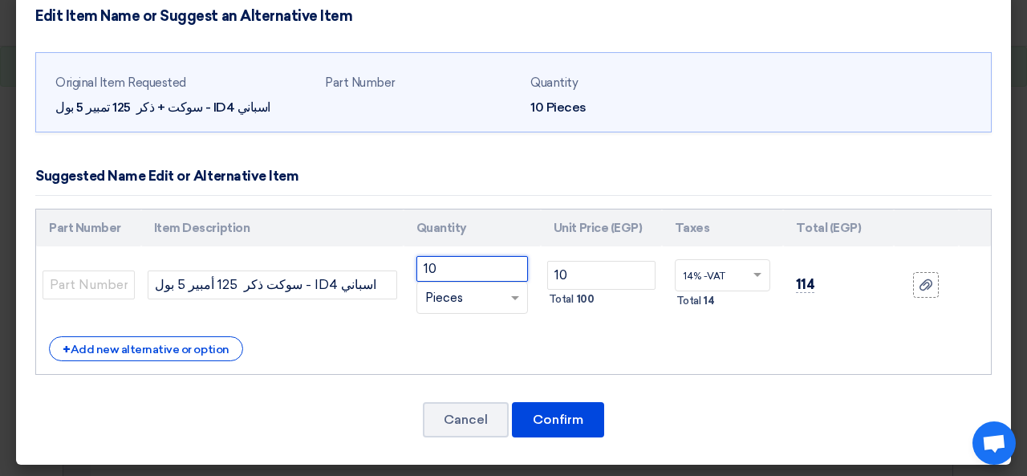
click at [449, 268] on input "10" at bounding box center [472, 269] width 112 height 26
type input "4150"
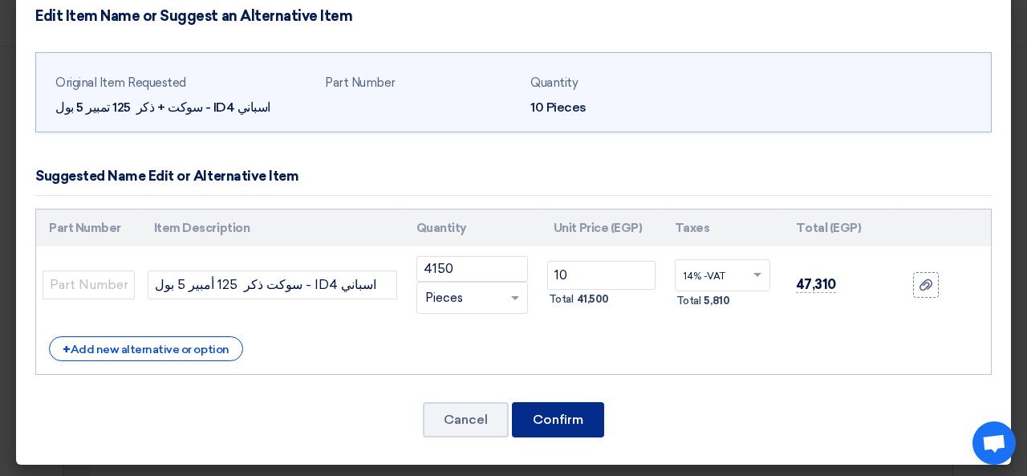
click at [574, 416] on button "Confirm" at bounding box center [558, 419] width 92 height 35
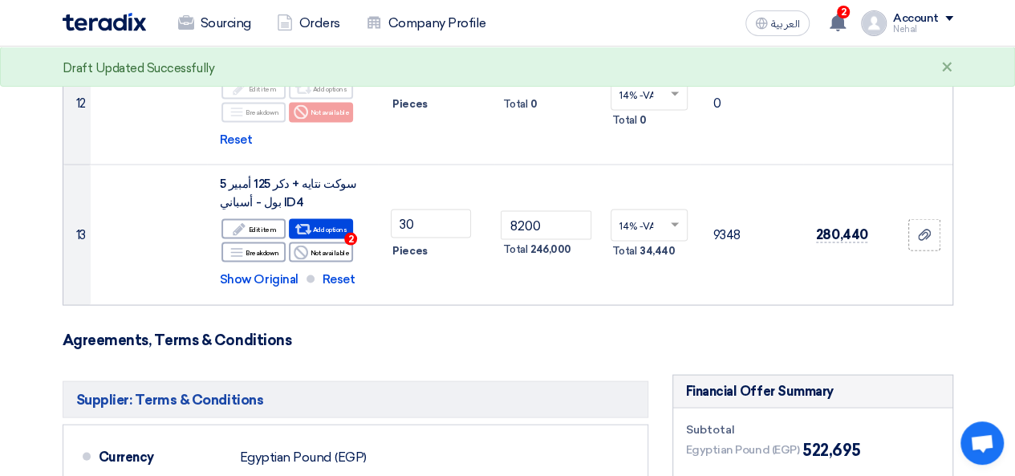
scroll to position [1462, 0]
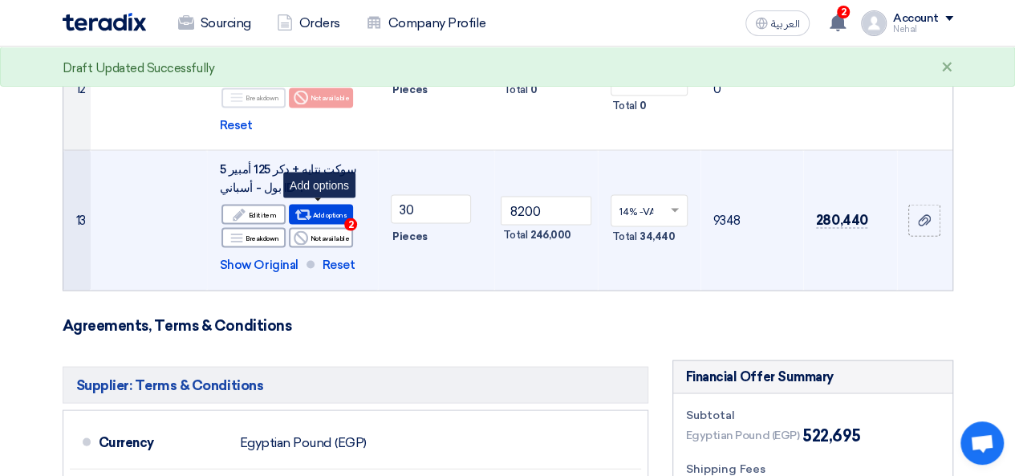
click at [330, 209] on div "Alternative Add options 2" at bounding box center [321, 214] width 64 height 20
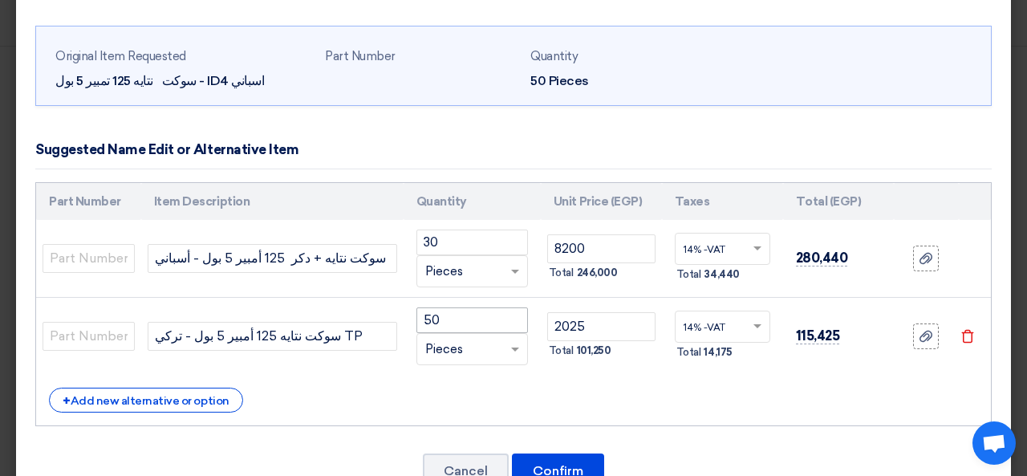
scroll to position [104, 0]
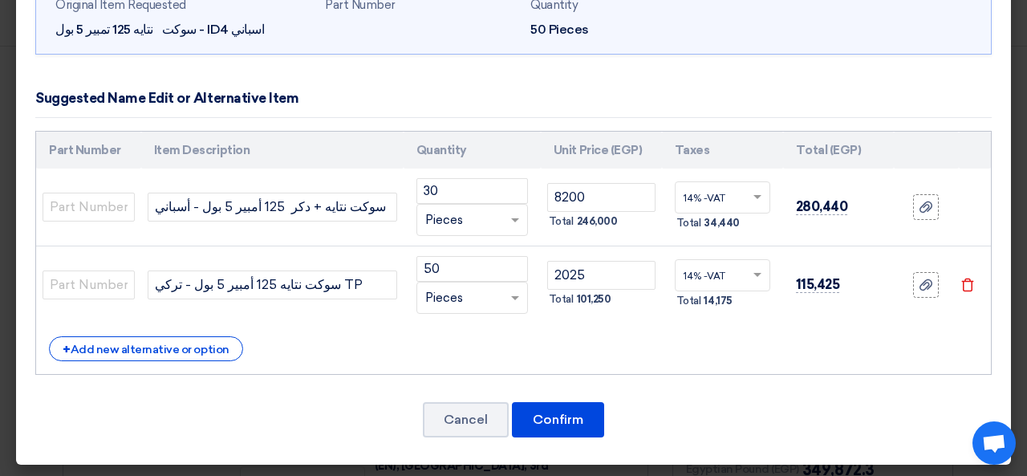
click at [961, 286] on use at bounding box center [967, 285] width 12 height 14
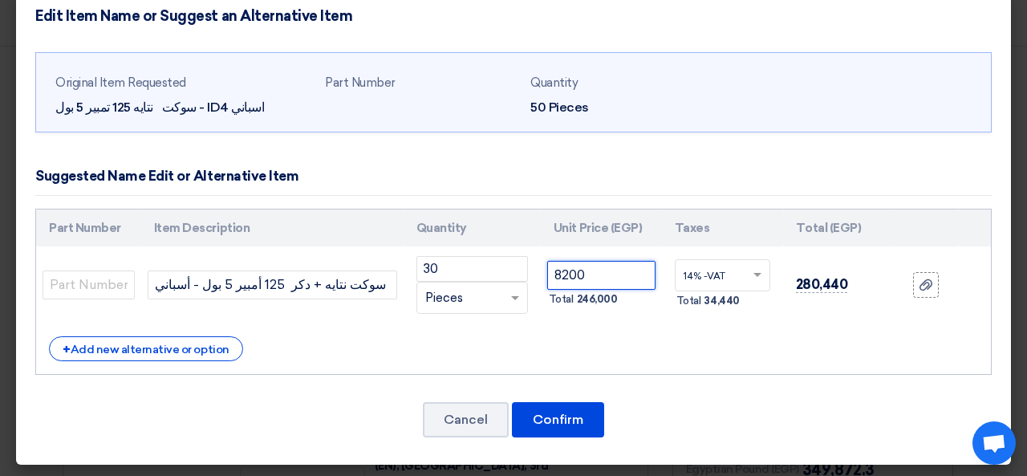
click at [567, 275] on input "8200" at bounding box center [601, 275] width 108 height 29
click at [583, 282] on input "4500" at bounding box center [601, 275] width 108 height 29
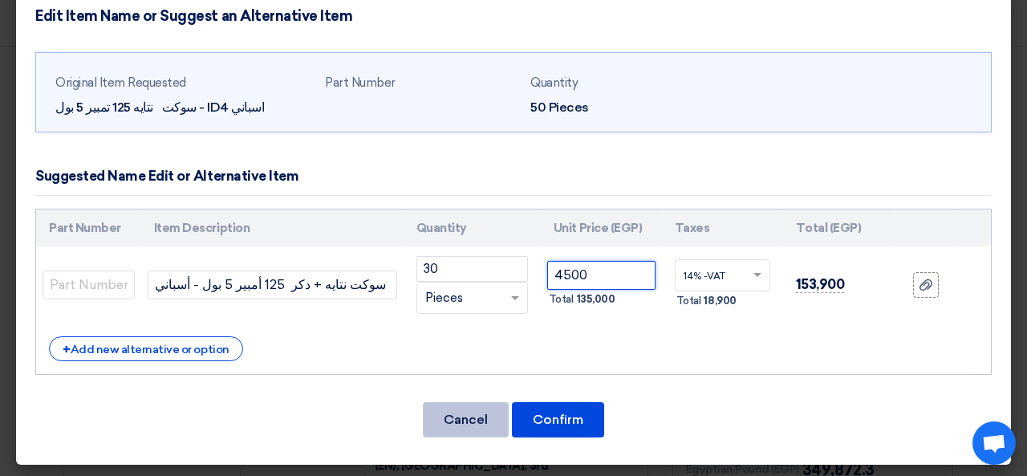
type input "4500"
click at [463, 416] on button "Cancel" at bounding box center [466, 419] width 86 height 35
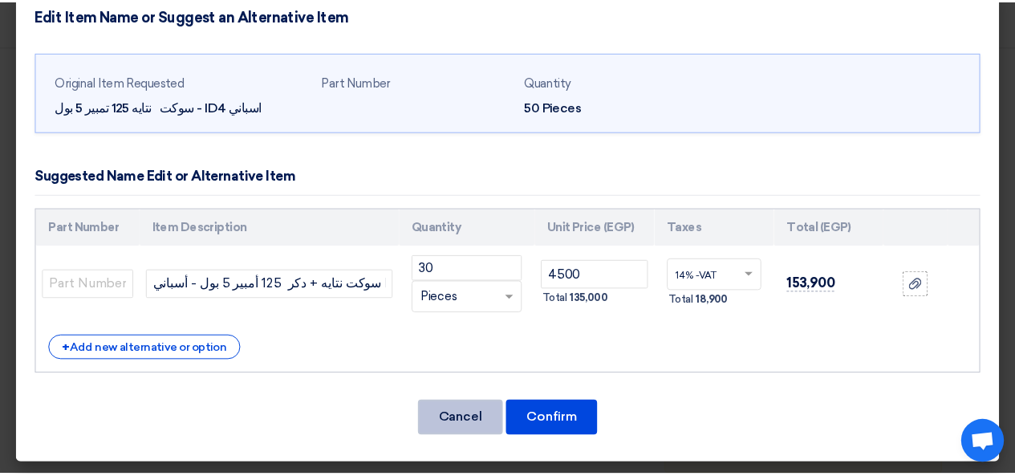
scroll to position [0, 0]
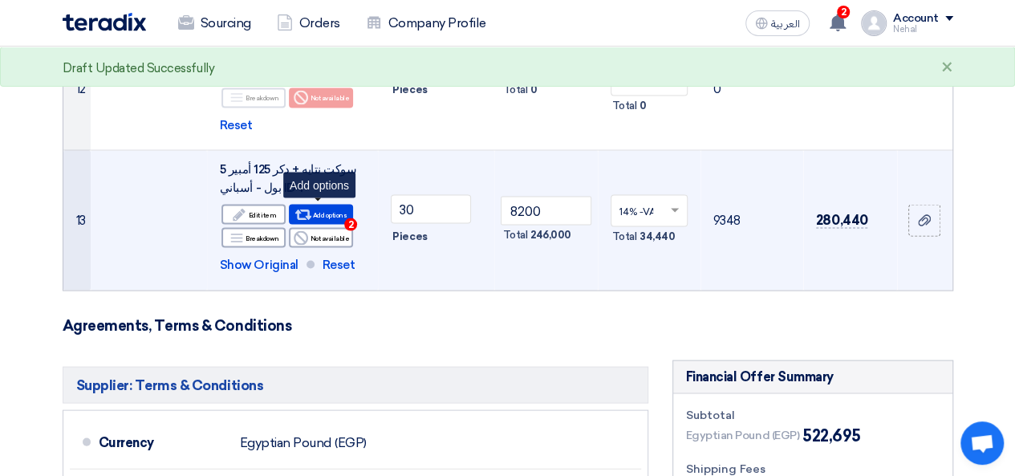
click at [321, 215] on div "Alternative Add options 2" at bounding box center [321, 214] width 64 height 20
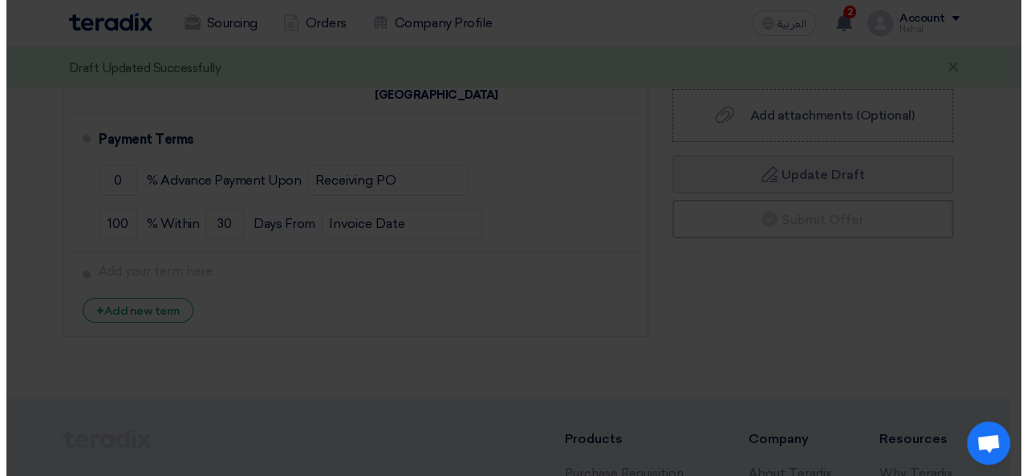
scroll to position [1043, 0]
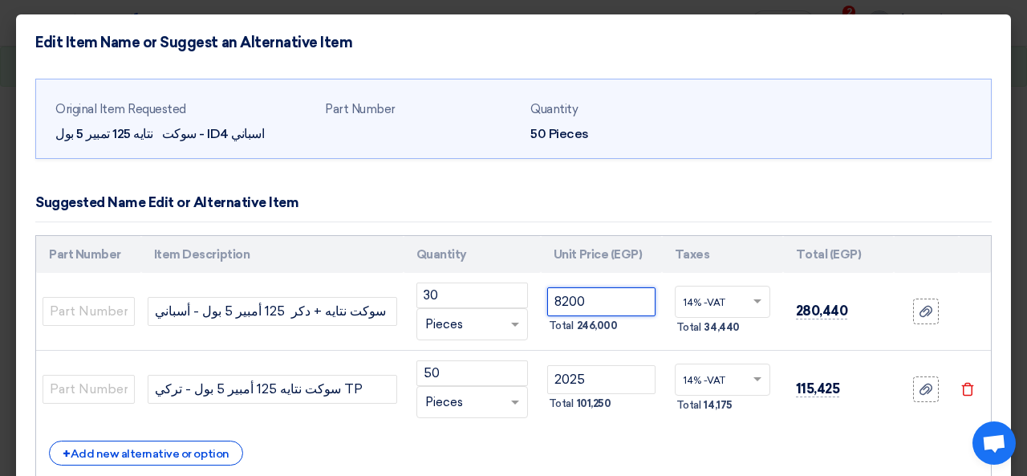
click at [570, 303] on input "8200" at bounding box center [601, 301] width 108 height 29
type input "4500"
click at [961, 384] on use at bounding box center [967, 390] width 12 height 14
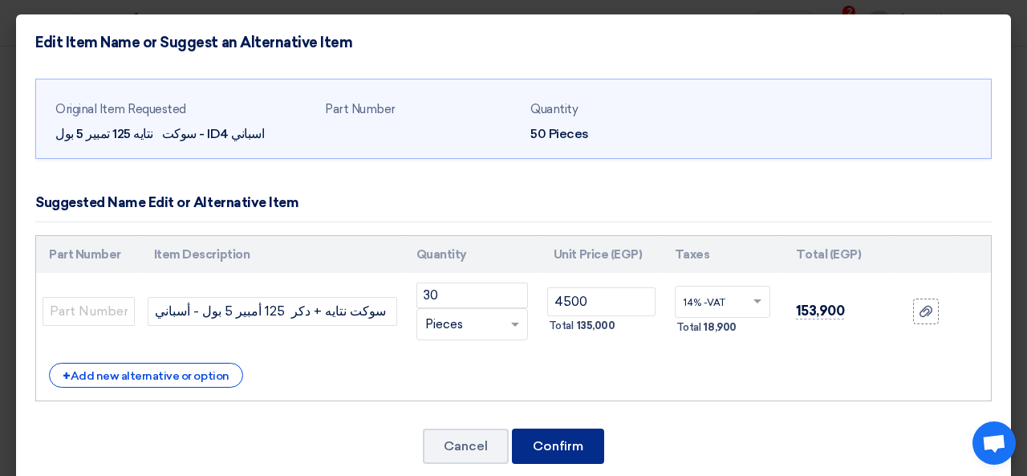
click at [565, 444] on button "Confirm" at bounding box center [558, 446] width 92 height 35
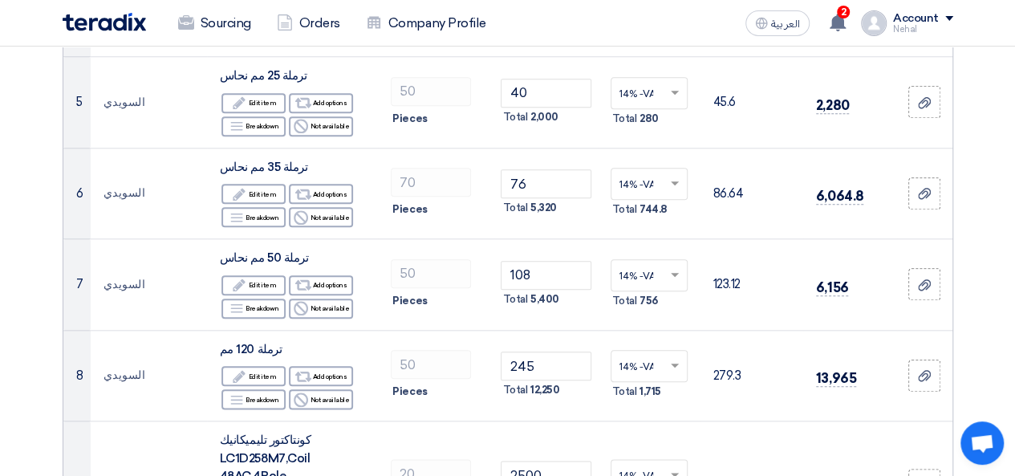
scroll to position [499, 0]
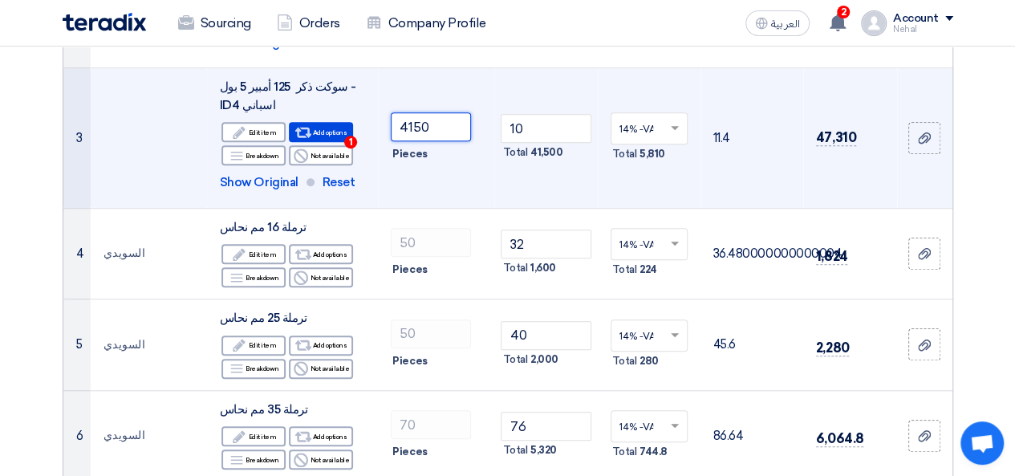
click at [452, 131] on input "4150" at bounding box center [431, 126] width 80 height 29
type input "10"
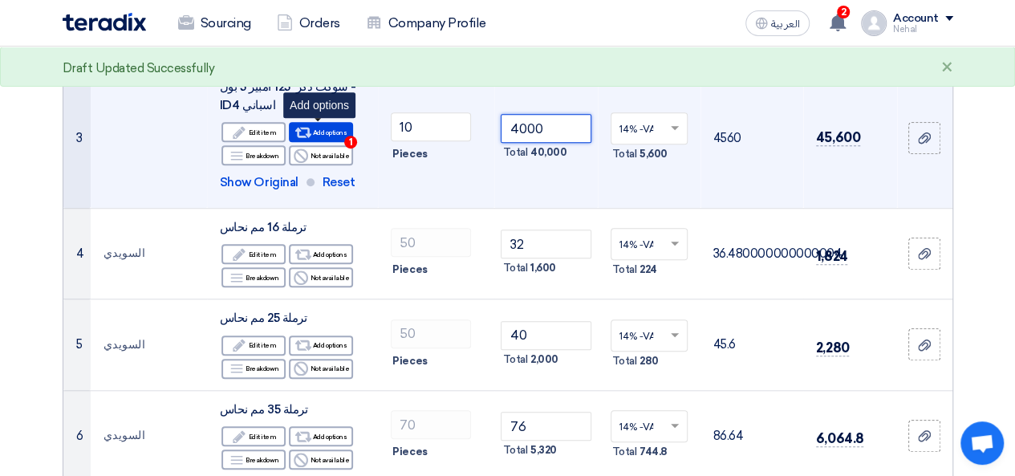
type input "4000"
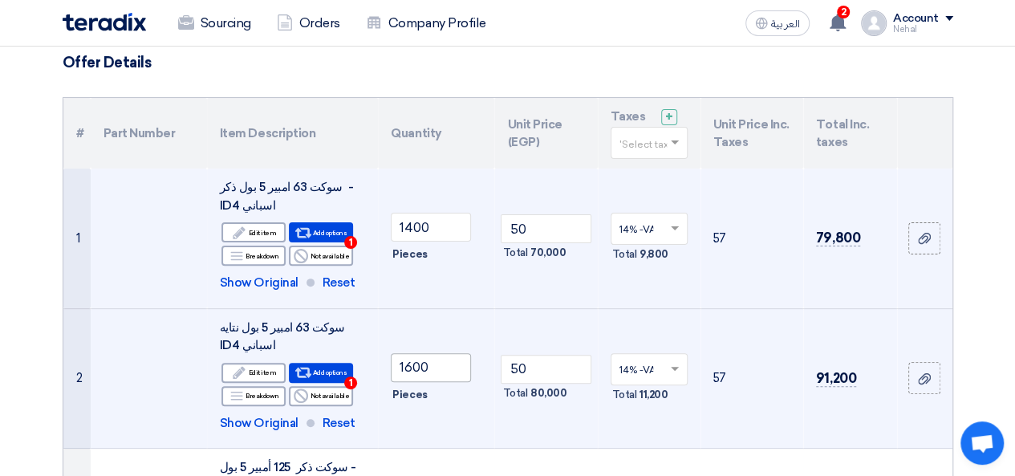
scroll to position [18, 0]
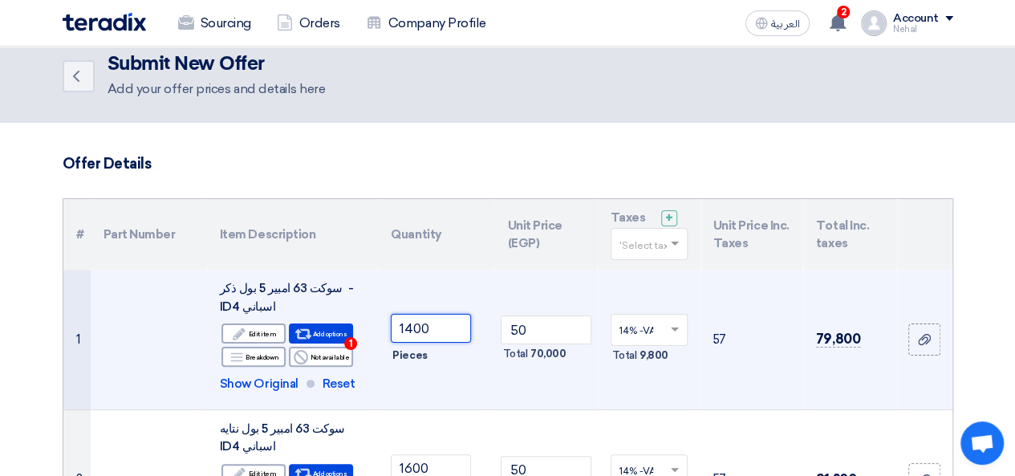
click at [424, 327] on input "1400" at bounding box center [431, 328] width 80 height 29
type input "50"
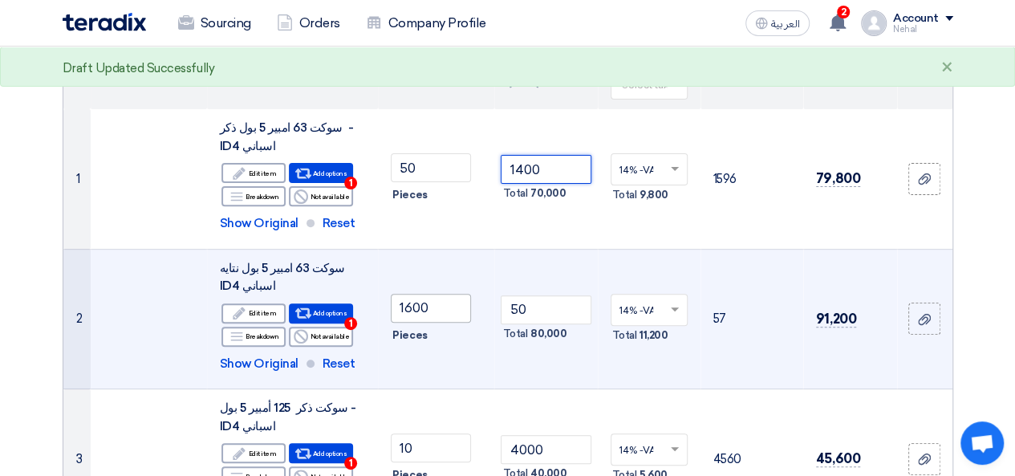
scroll to position [178, 0]
type input "1400"
click at [417, 303] on input "1600" at bounding box center [431, 308] width 80 height 29
type input "50"
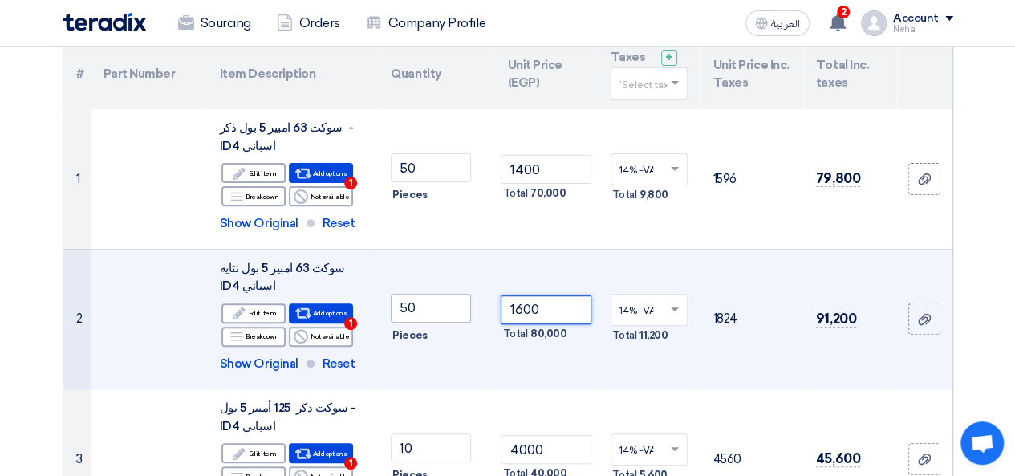
type input "1600"
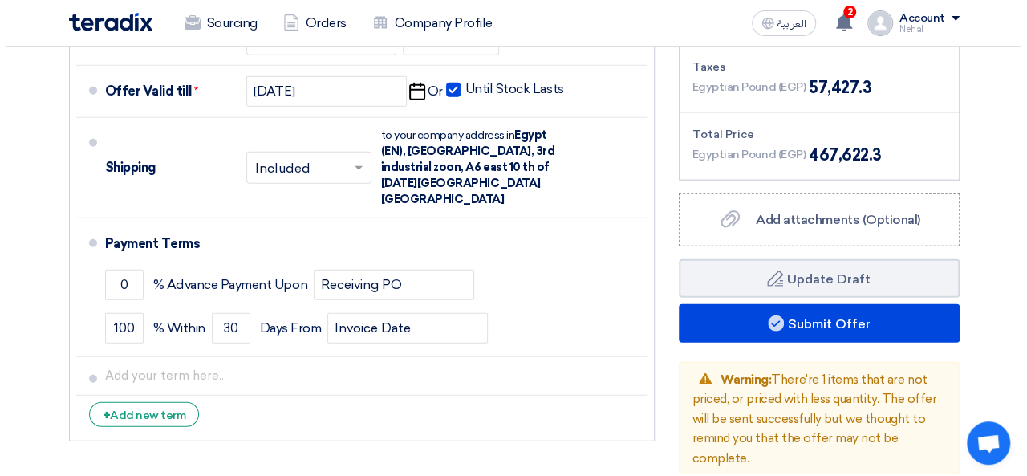
scroll to position [2086, 0]
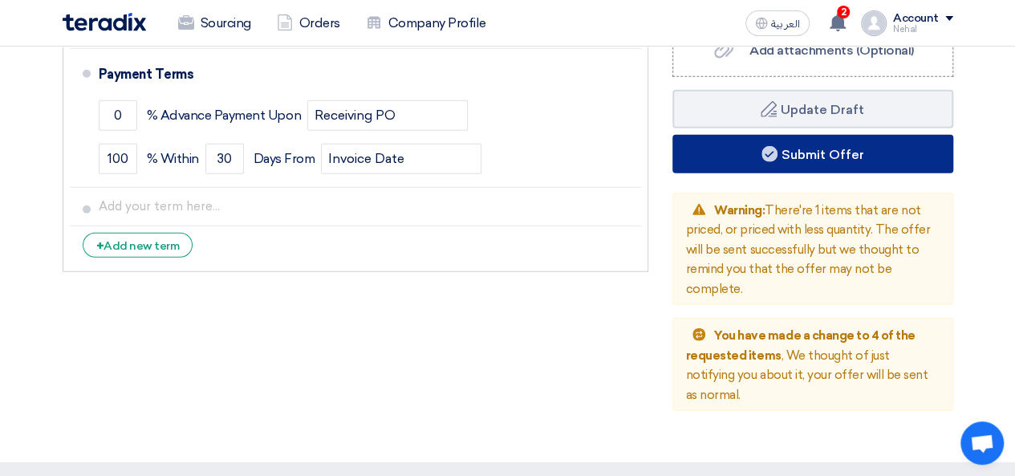
click at [828, 156] on button "Submit Offer" at bounding box center [812, 154] width 281 height 39
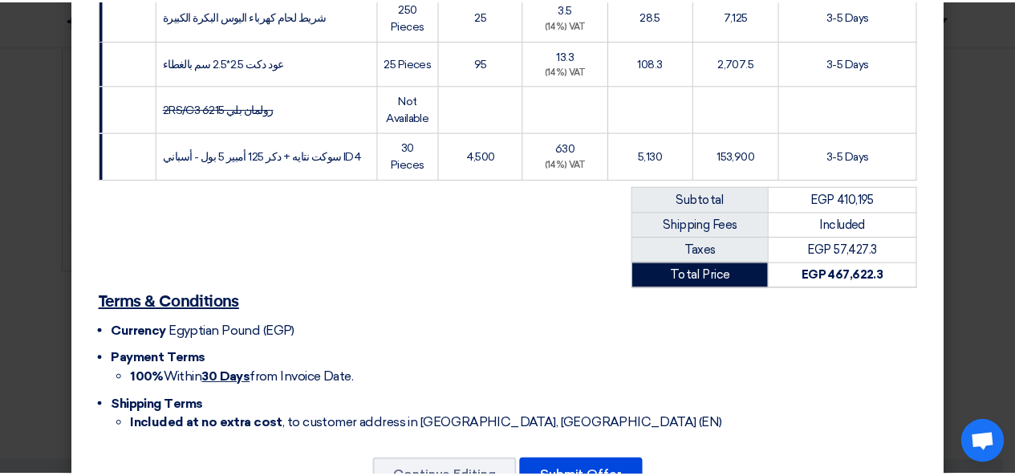
scroll to position [831, 0]
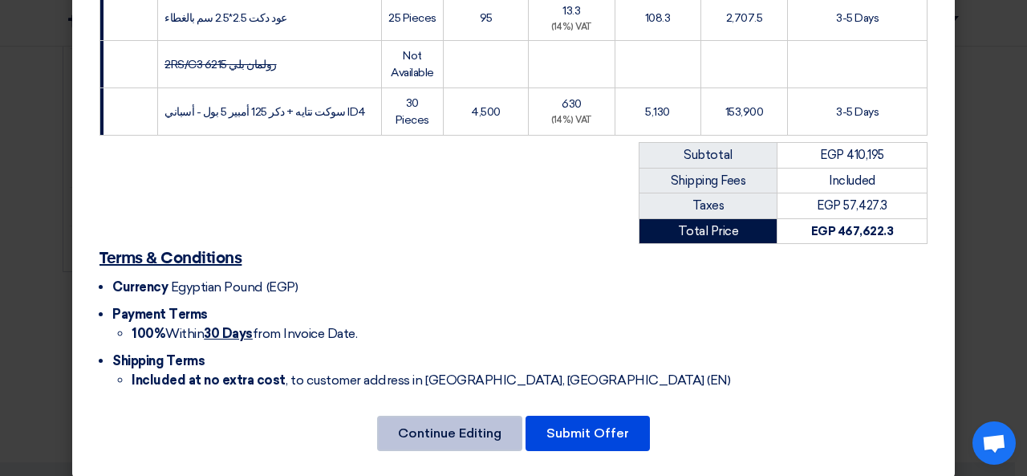
click at [422, 420] on button "Continue Editing" at bounding box center [449, 433] width 145 height 35
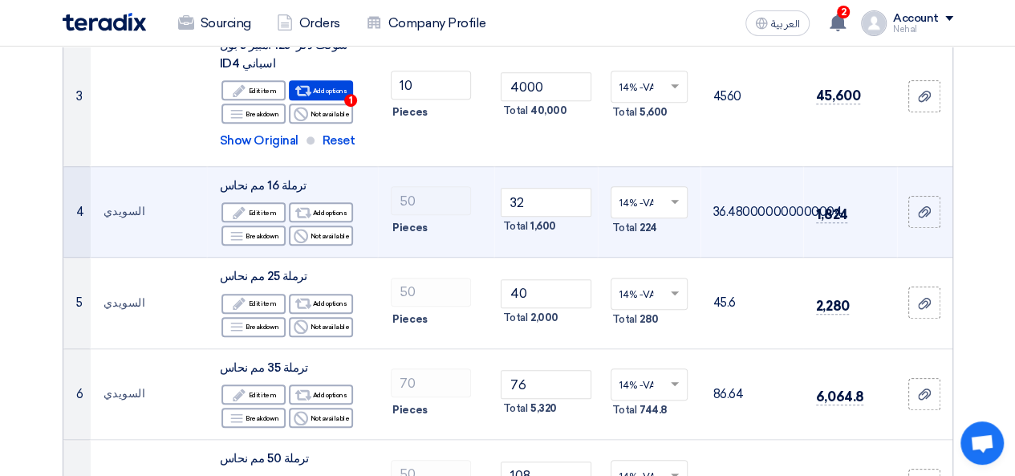
scroll to position [562, 0]
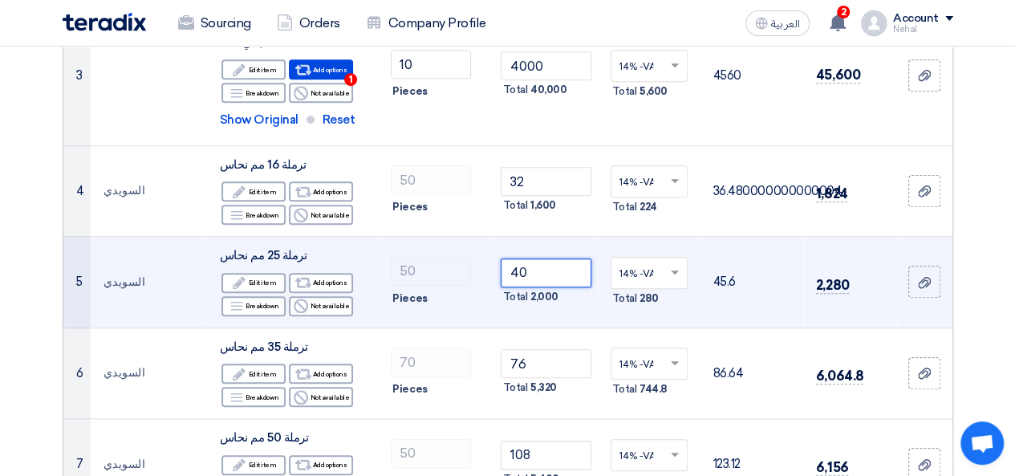
click at [520, 267] on input "40" at bounding box center [546, 272] width 90 height 29
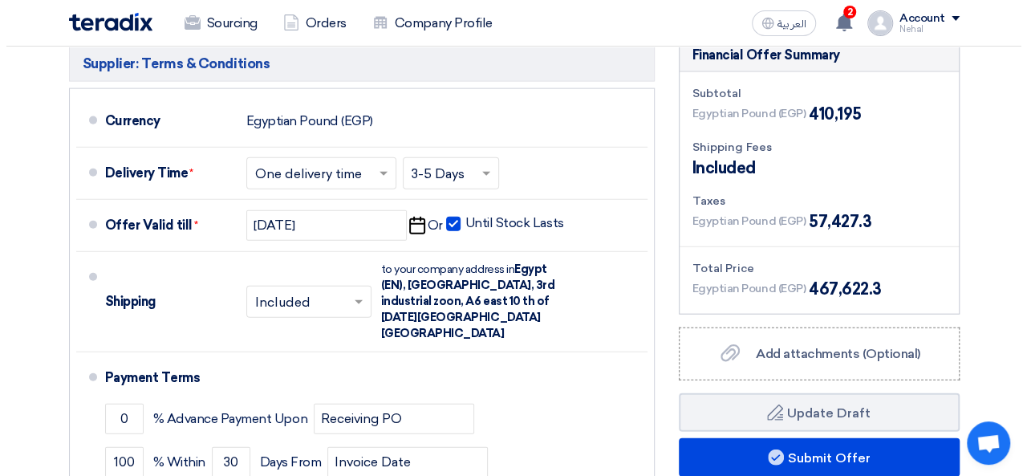
scroll to position [2006, 0]
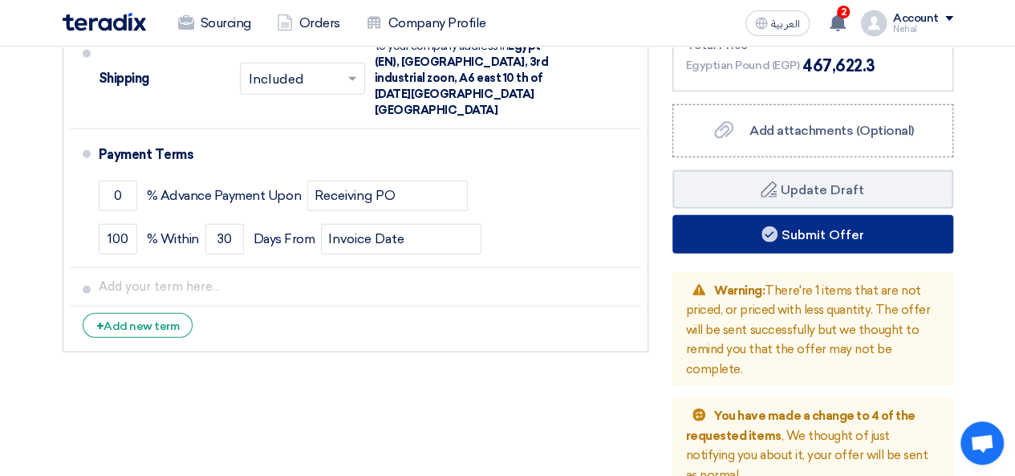
click at [762, 227] on use at bounding box center [770, 234] width 16 height 16
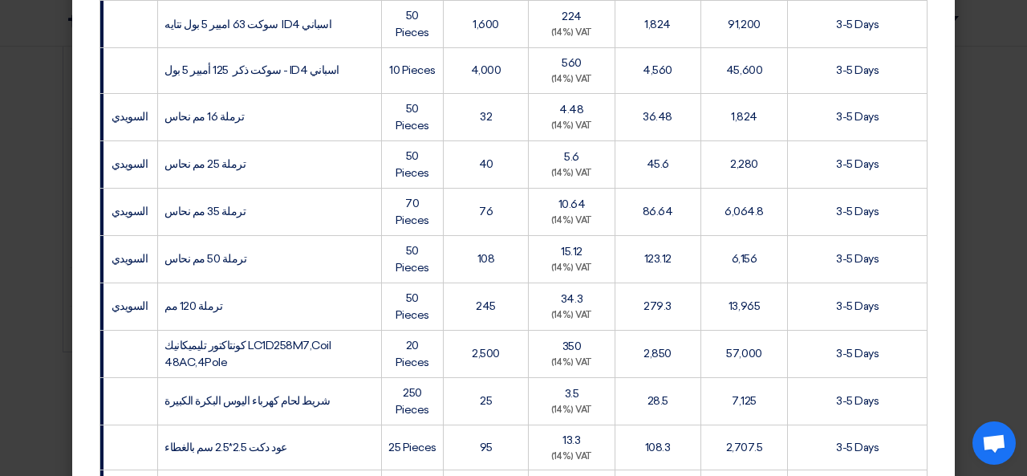
scroll to position [831, 0]
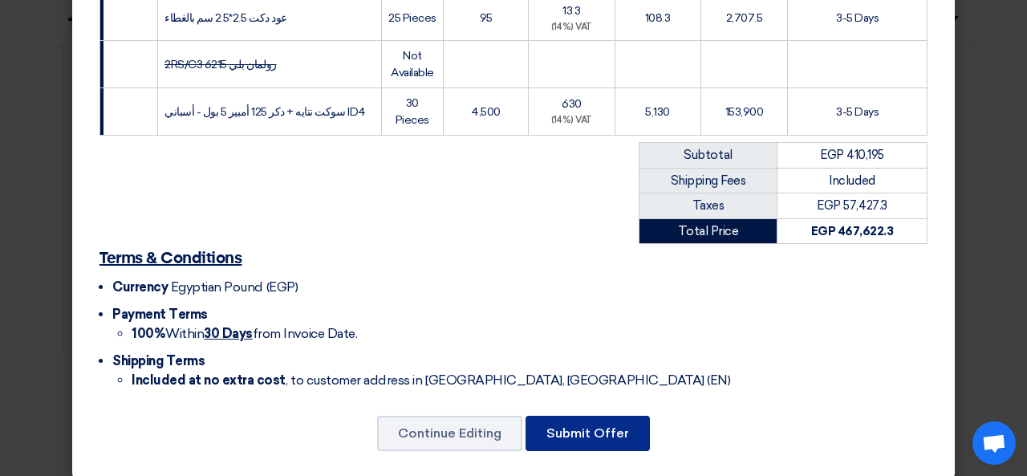
click at [565, 416] on button "Submit Offer" at bounding box center [588, 433] width 124 height 35
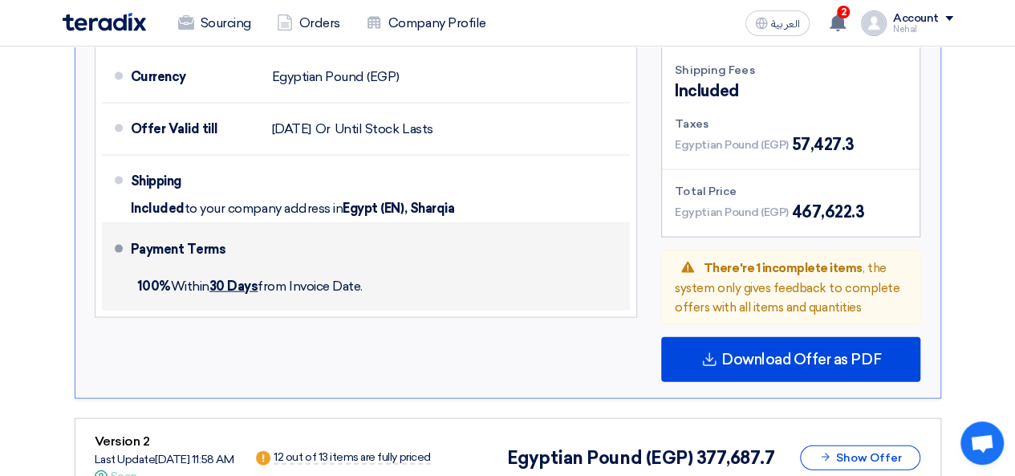
scroll to position [1588, 0]
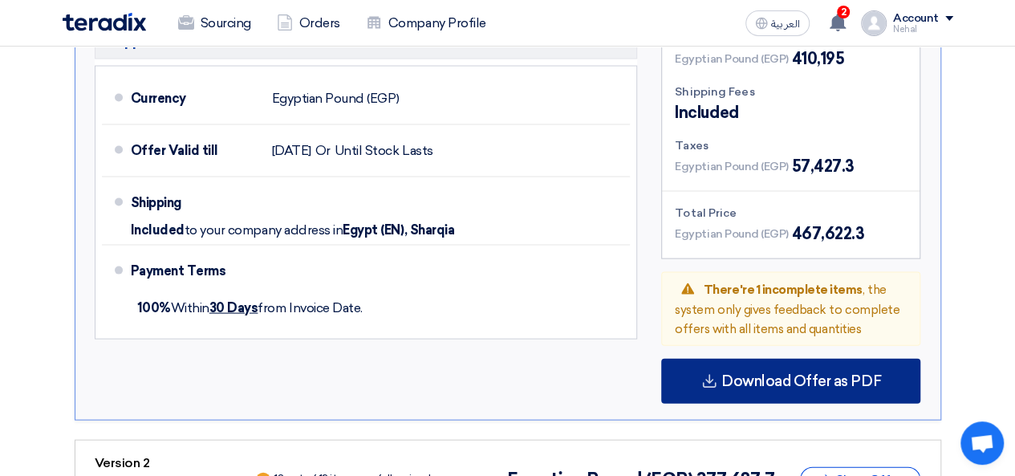
click at [796, 374] on span "Download Offer as PDF" at bounding box center [801, 381] width 160 height 14
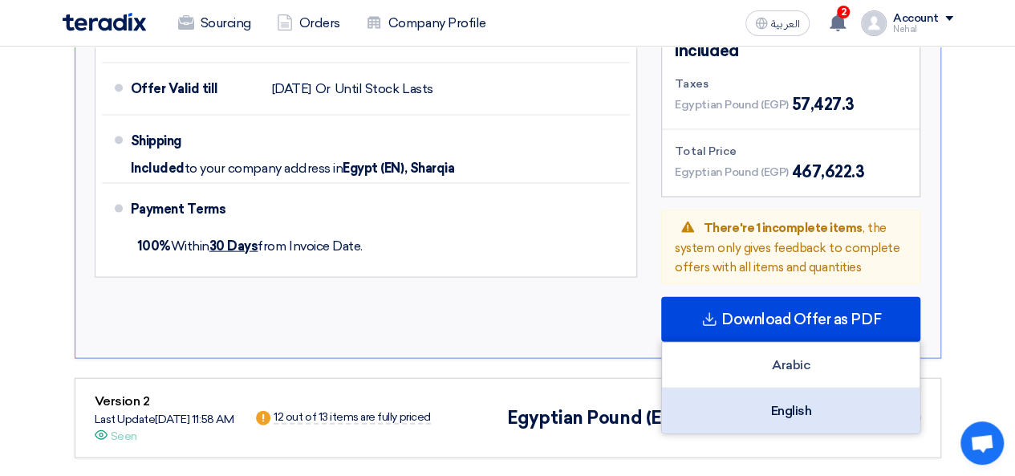
scroll to position [1749, 0]
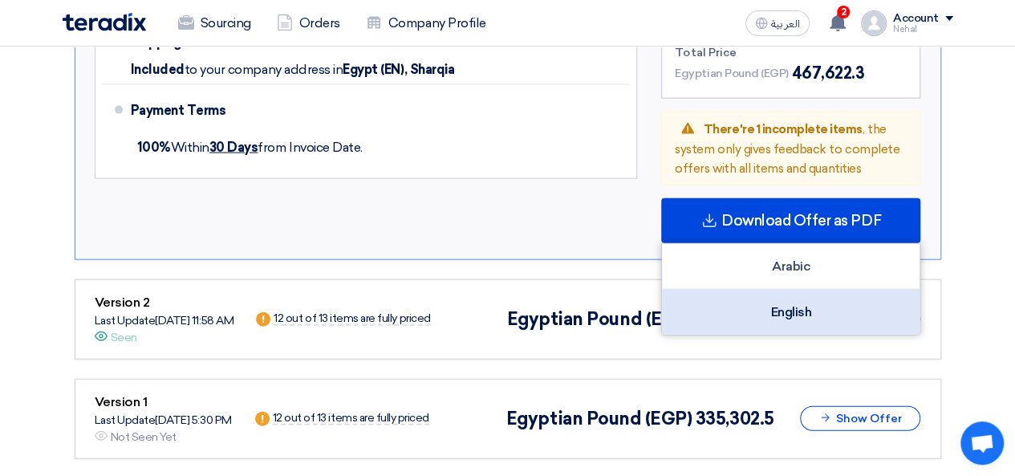
click at [745, 306] on div "English" at bounding box center [791, 312] width 258 height 45
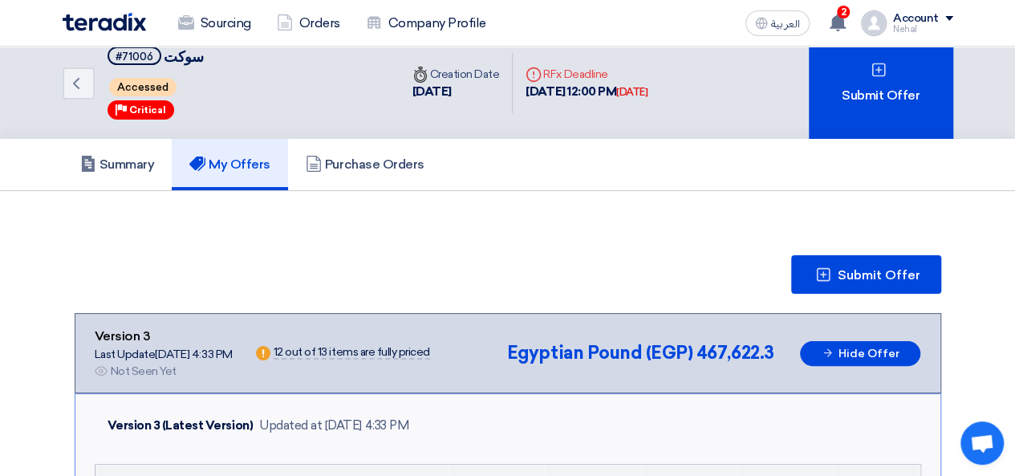
scroll to position [0, 0]
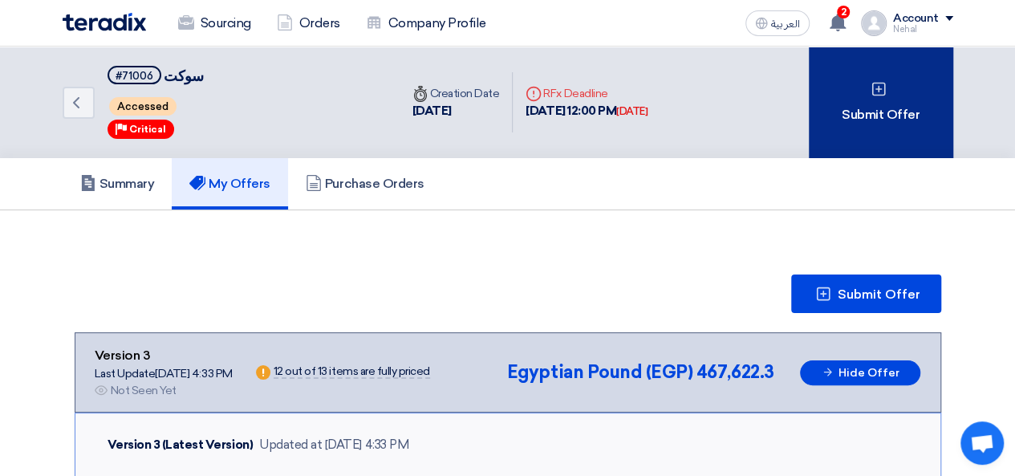
click at [835, 100] on div "Submit Offer" at bounding box center [881, 103] width 144 height 112
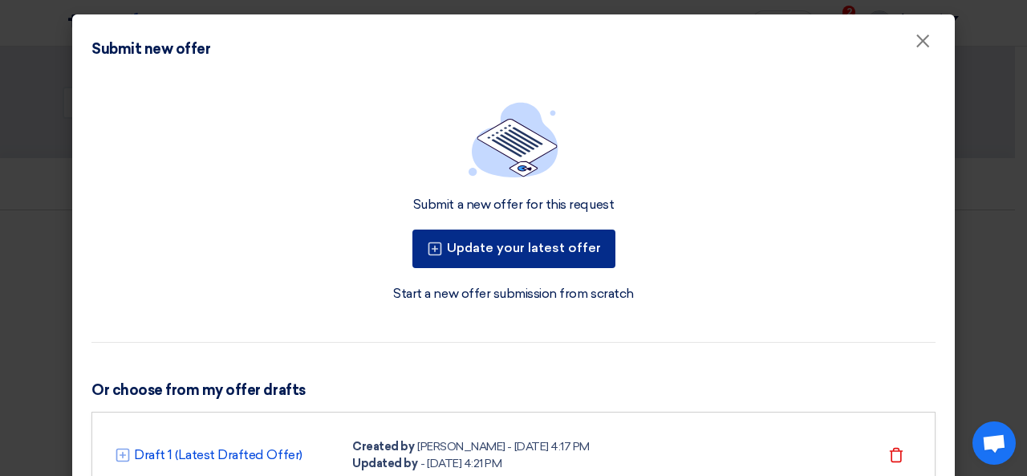
click at [486, 247] on button "Update your latest offer" at bounding box center [513, 249] width 203 height 39
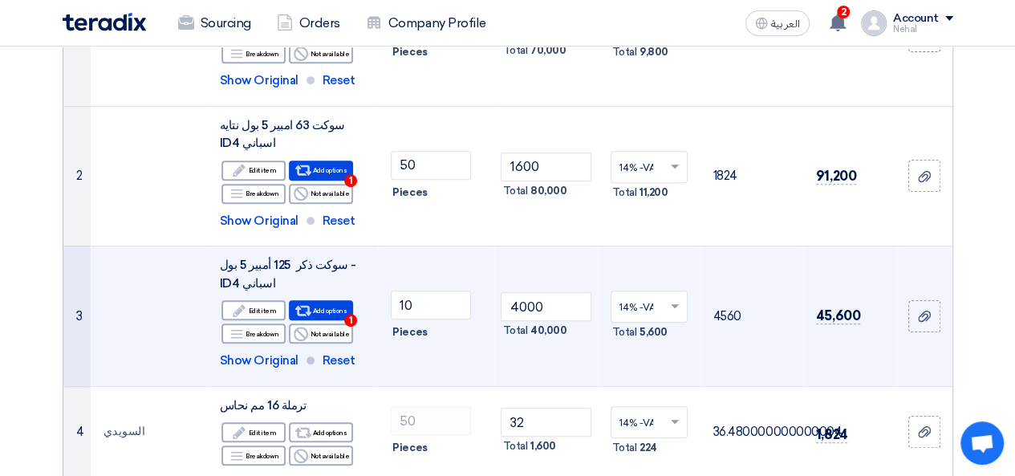
scroll to position [241, 0]
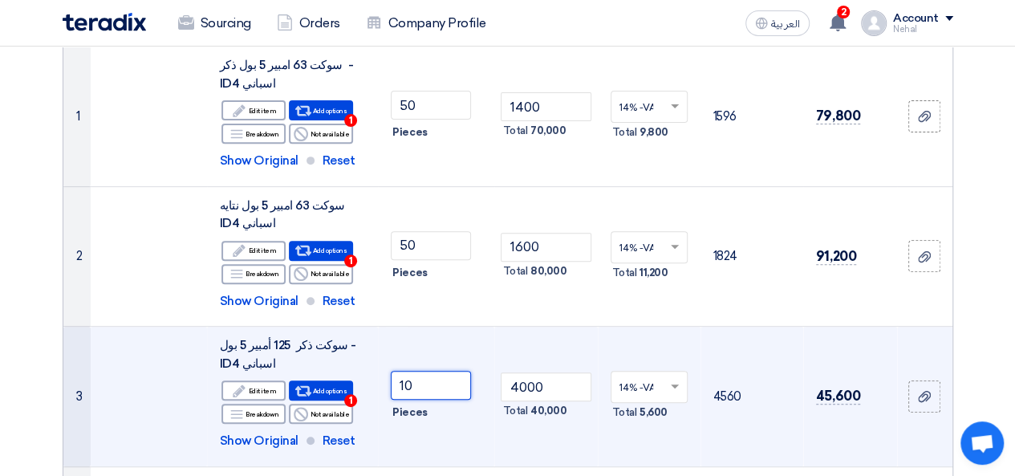
click at [420, 390] on input "10" at bounding box center [431, 385] width 80 height 29
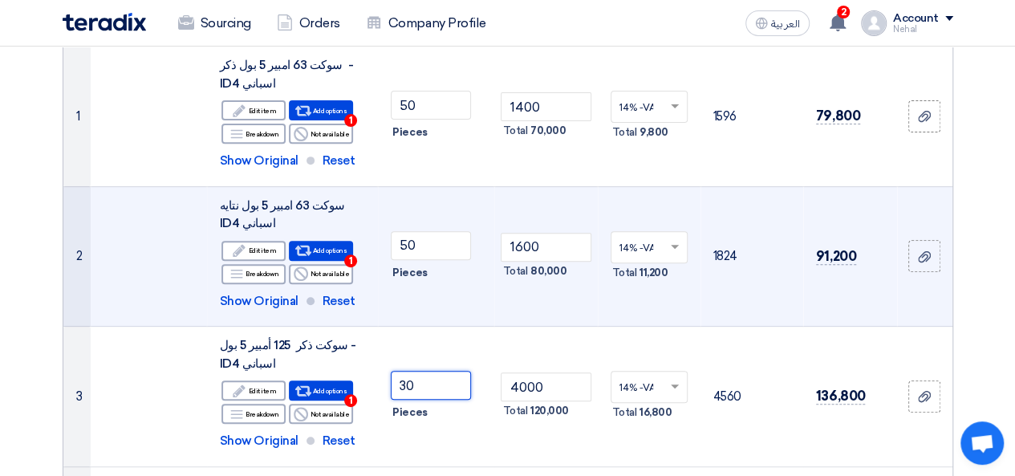
type input "30"
click at [672, 311] on td "14% -VAT × Total 11,200" at bounding box center [649, 256] width 103 height 140
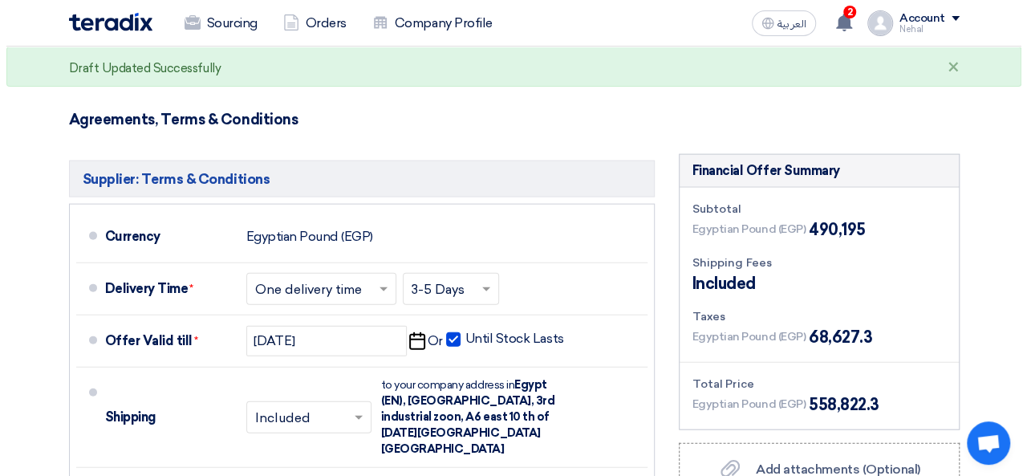
scroll to position [1846, 0]
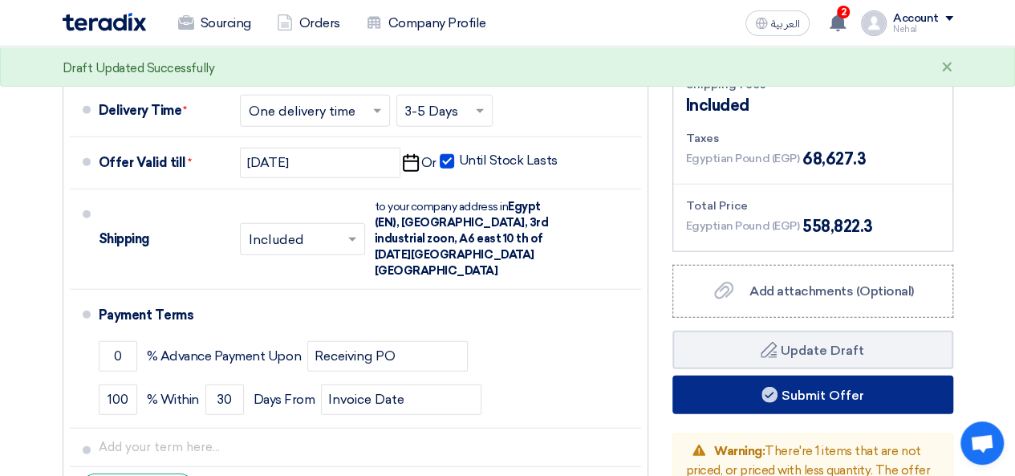
click at [815, 381] on button "Submit Offer" at bounding box center [812, 395] width 281 height 39
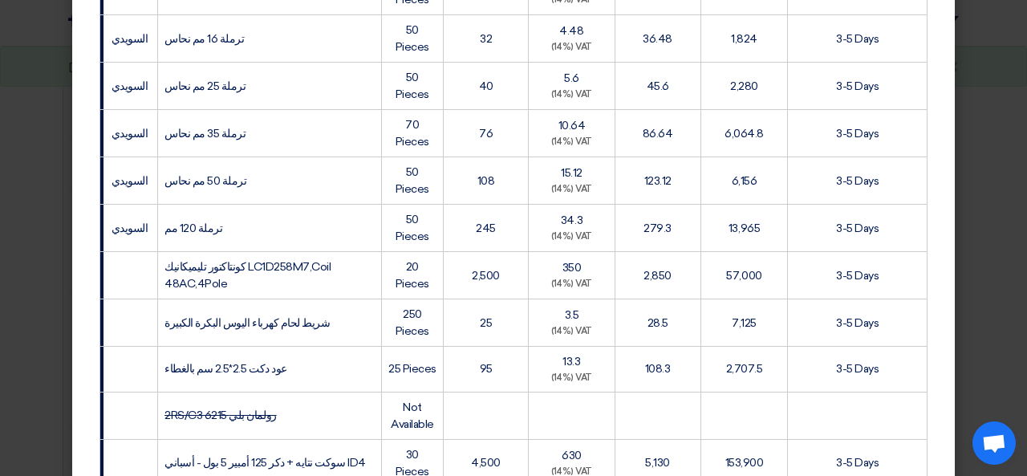
scroll to position [831, 0]
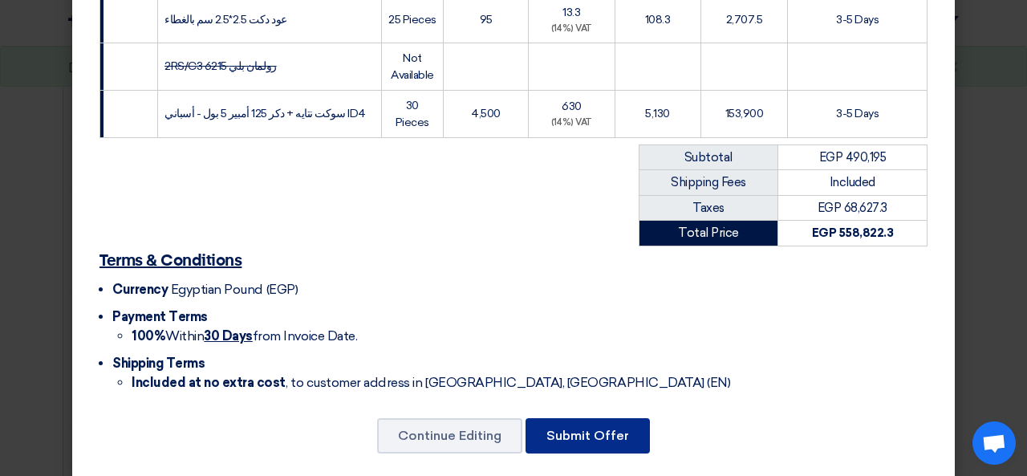
click at [594, 418] on button "Submit Offer" at bounding box center [588, 435] width 124 height 35
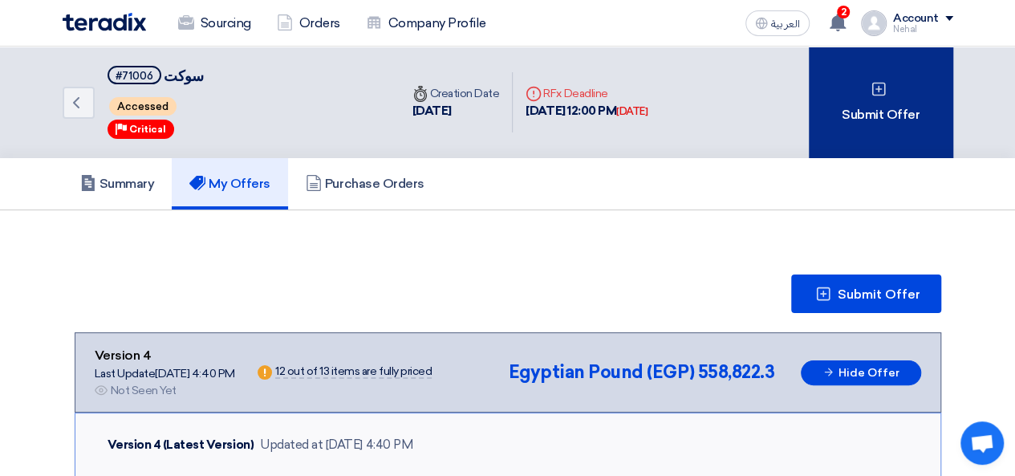
click at [908, 111] on div "Submit Offer" at bounding box center [881, 103] width 144 height 112
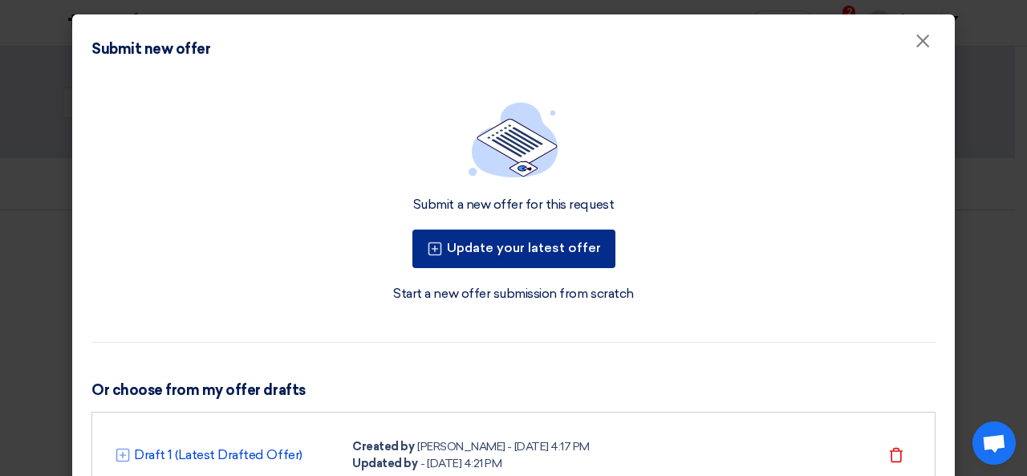
click at [530, 253] on button "Update your latest offer" at bounding box center [513, 249] width 203 height 39
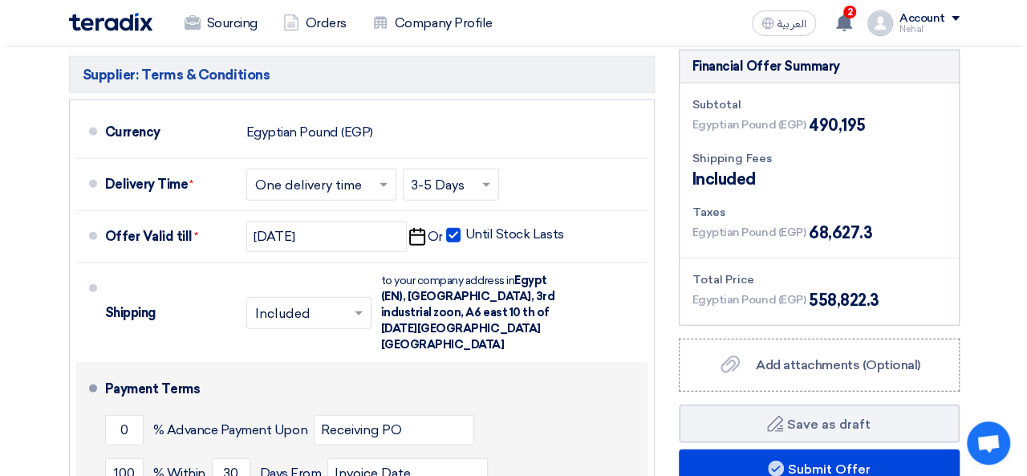
scroll to position [2006, 0]
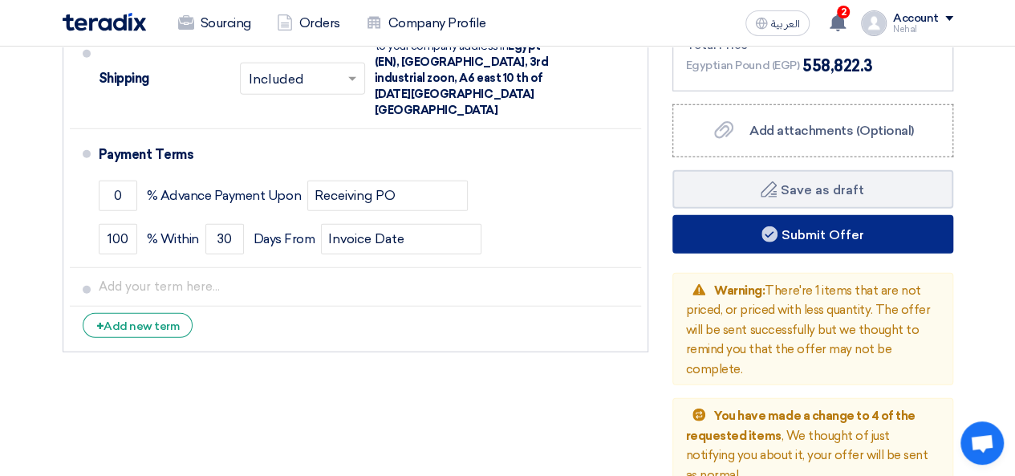
click at [793, 234] on button "Submit Offer" at bounding box center [812, 234] width 281 height 39
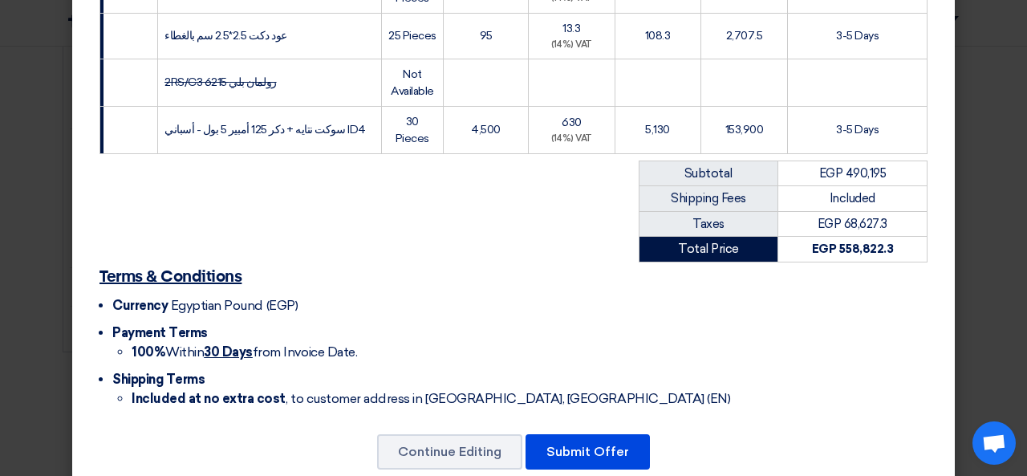
scroll to position [831, 0]
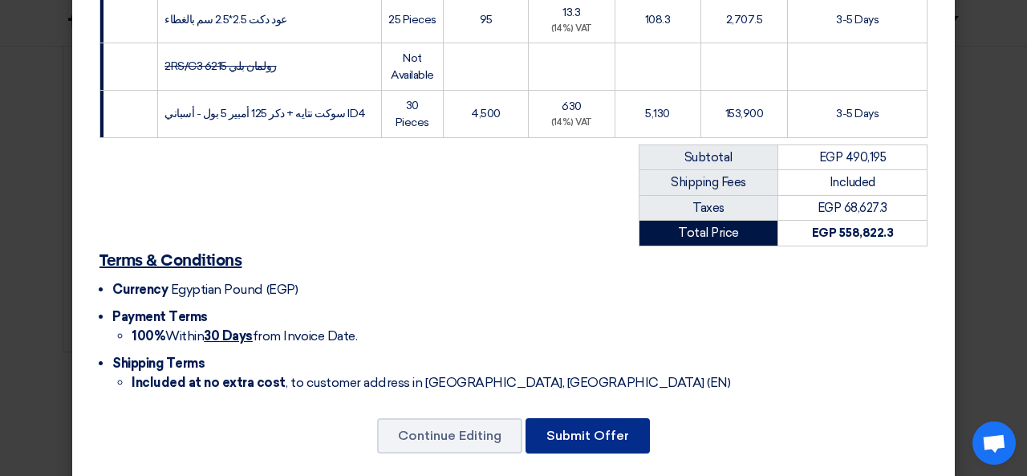
click at [585, 423] on button "Submit Offer" at bounding box center [588, 435] width 124 height 35
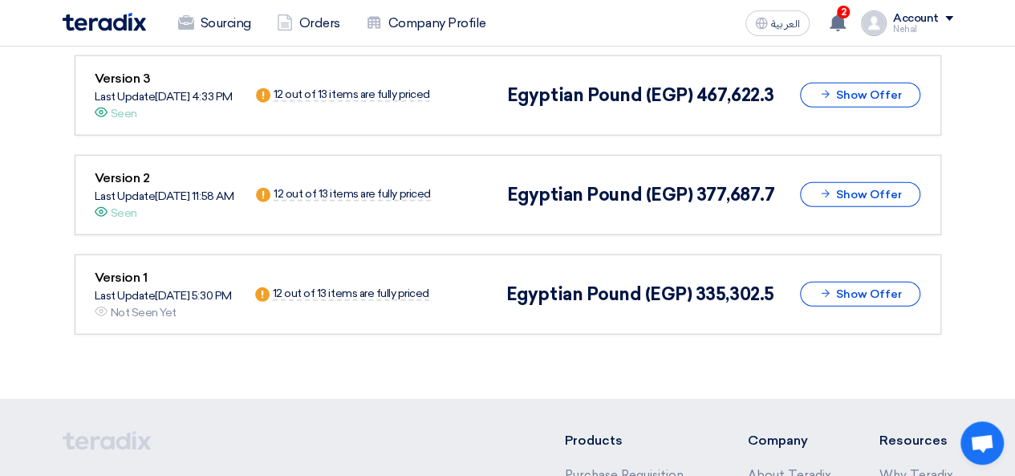
scroll to position [1786, 0]
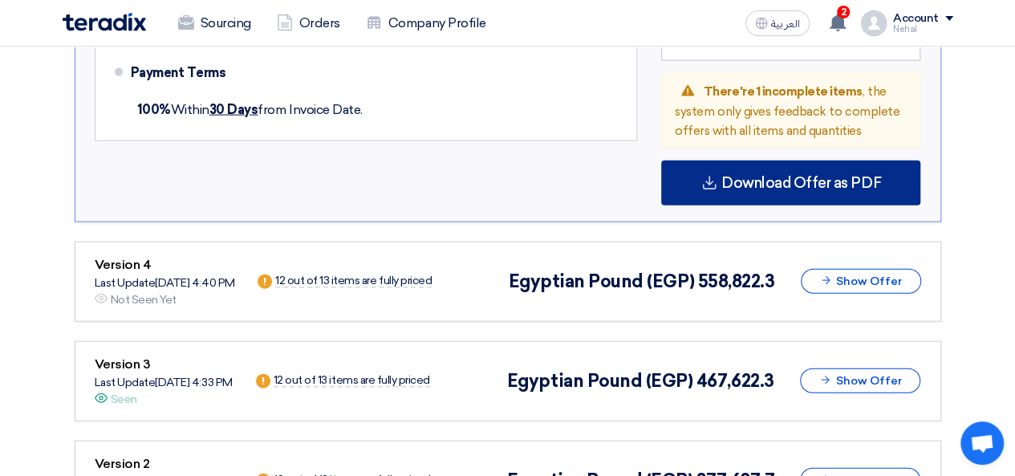
click at [778, 164] on div "Download Offer as PDF" at bounding box center [790, 182] width 259 height 45
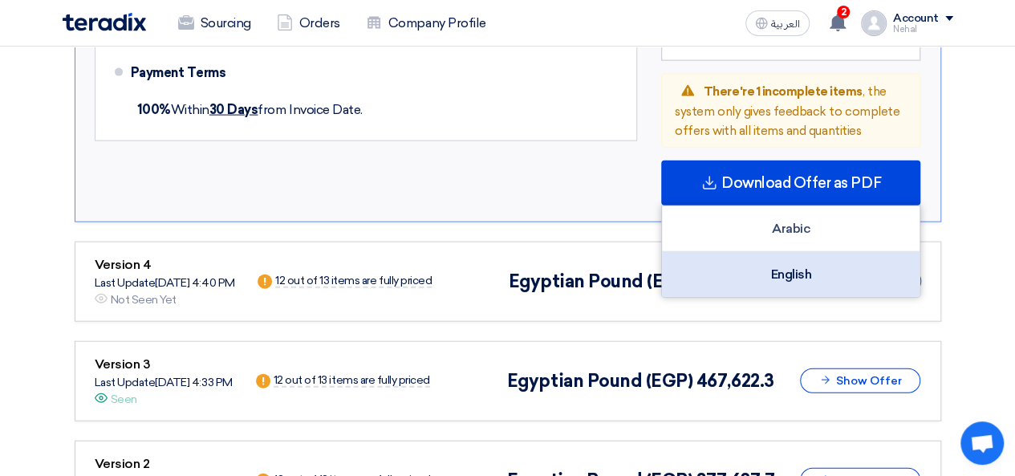
click at [709, 262] on div "English" at bounding box center [791, 274] width 258 height 45
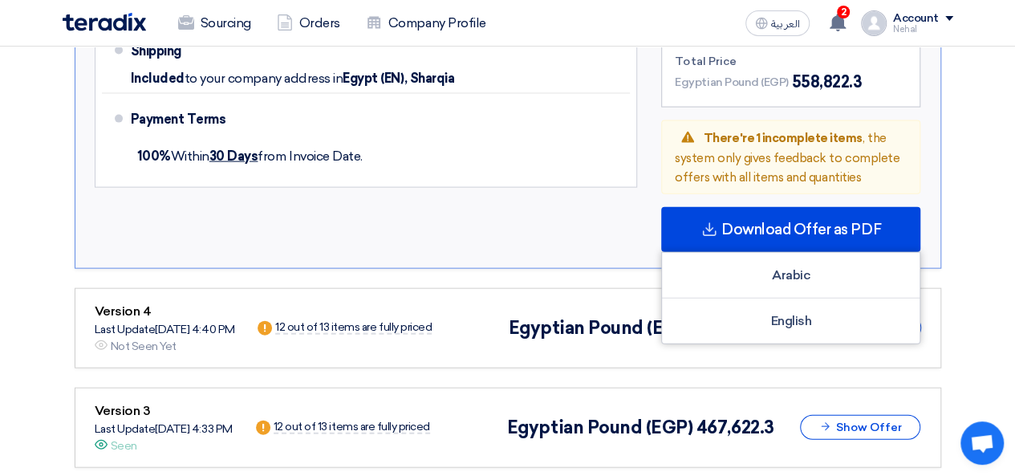
scroll to position [1765, 0]
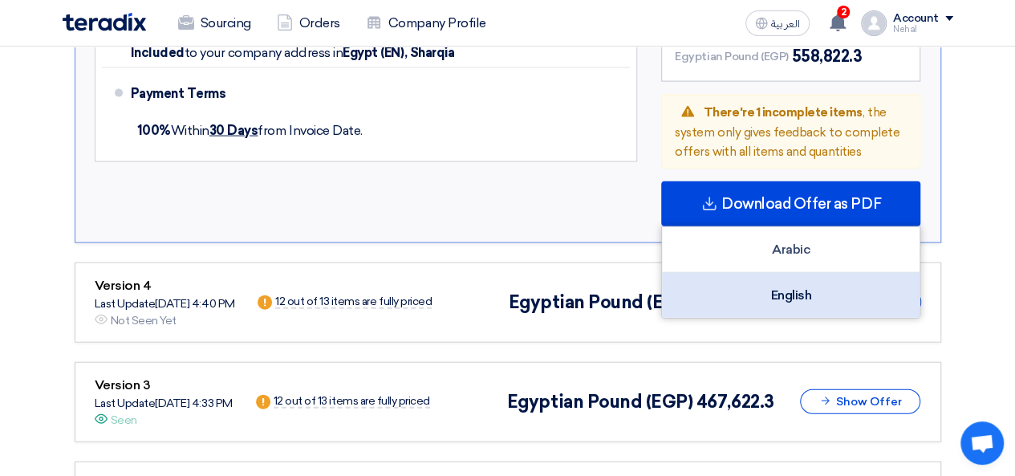
click at [786, 290] on div "English" at bounding box center [791, 295] width 258 height 45
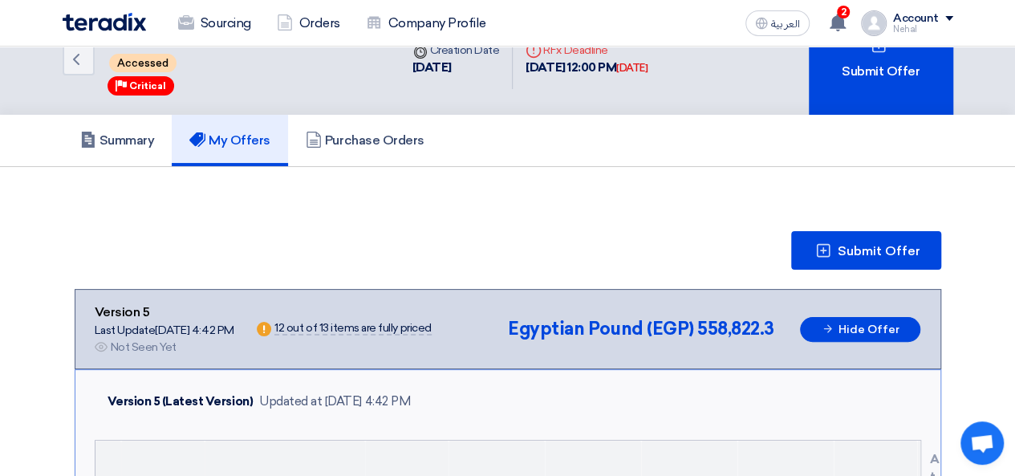
scroll to position [0, 0]
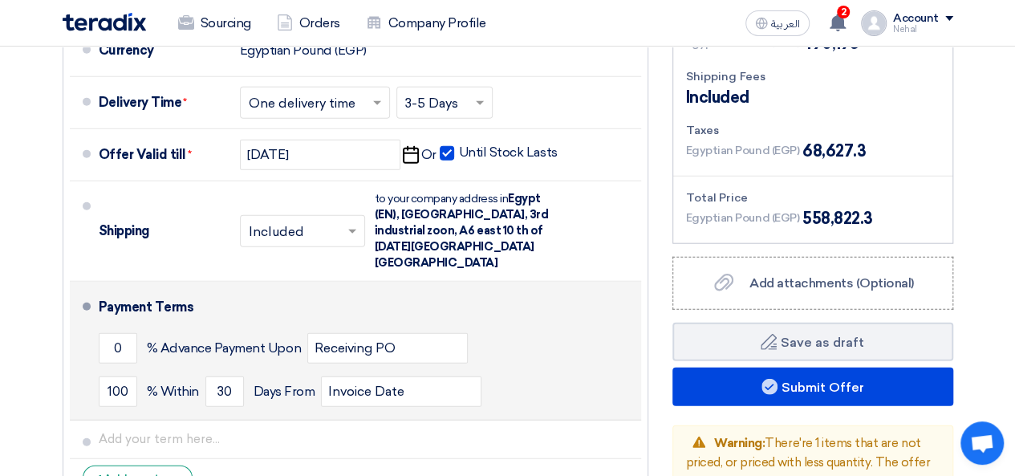
scroll to position [2006, 0]
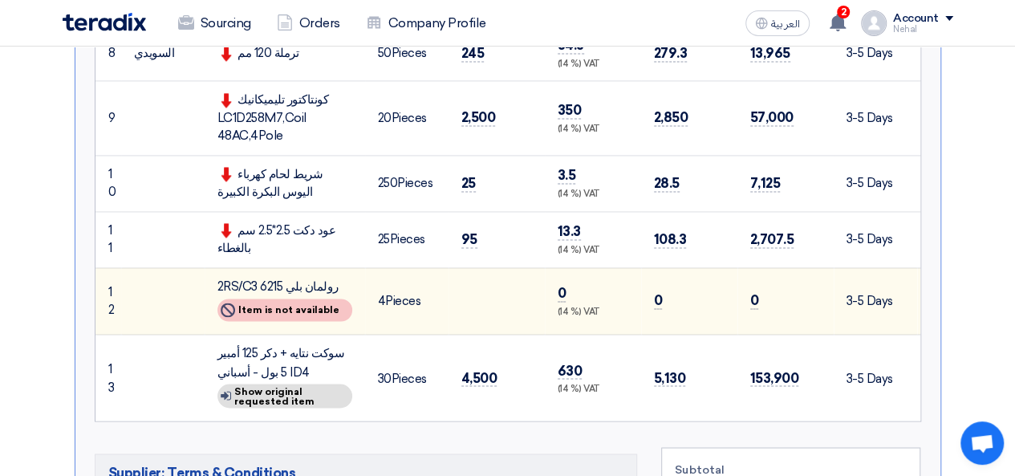
scroll to position [883, 0]
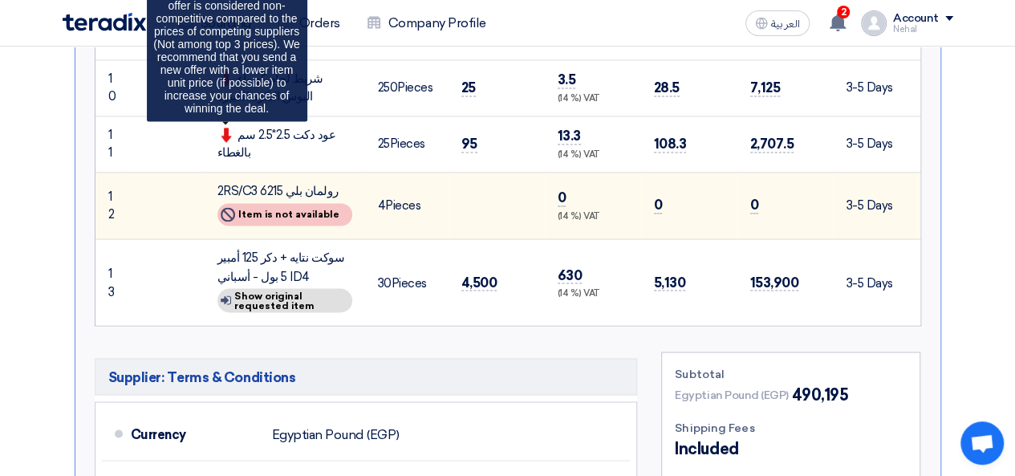
scroll to position [1364, 0]
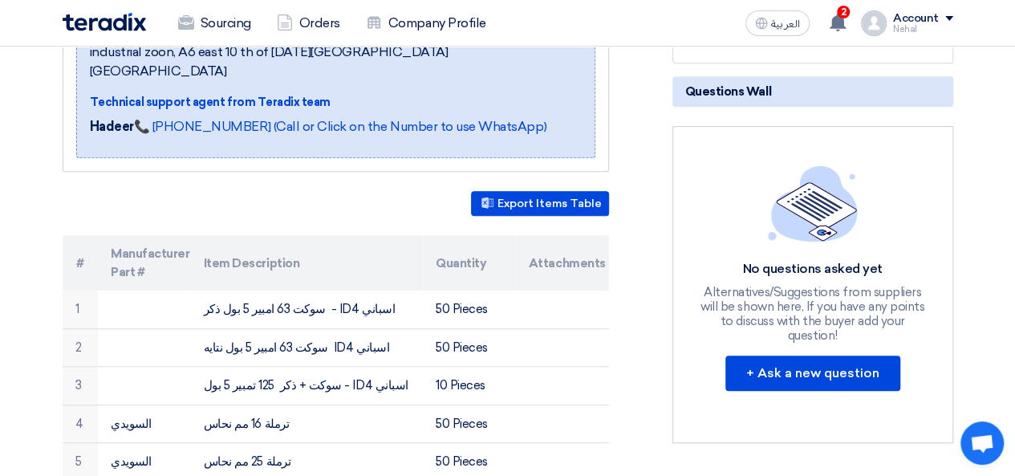
scroll to position [80, 0]
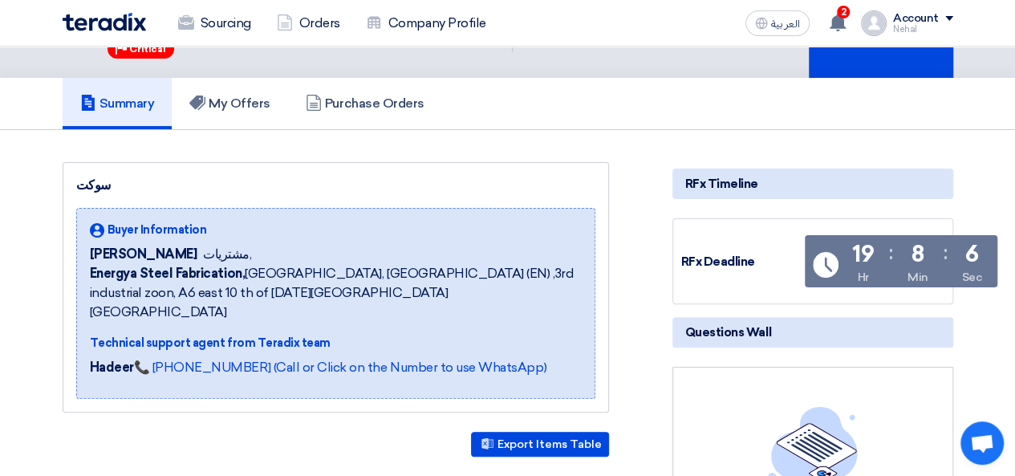
drag, startPoint x: 940, startPoint y: 237, endPoint x: 838, endPoint y: 224, distance: 102.7
click at [838, 224] on div "RFx Deadline Time Remaining 19 Hr : 8 Min : 6 Sec" at bounding box center [812, 261] width 281 height 86
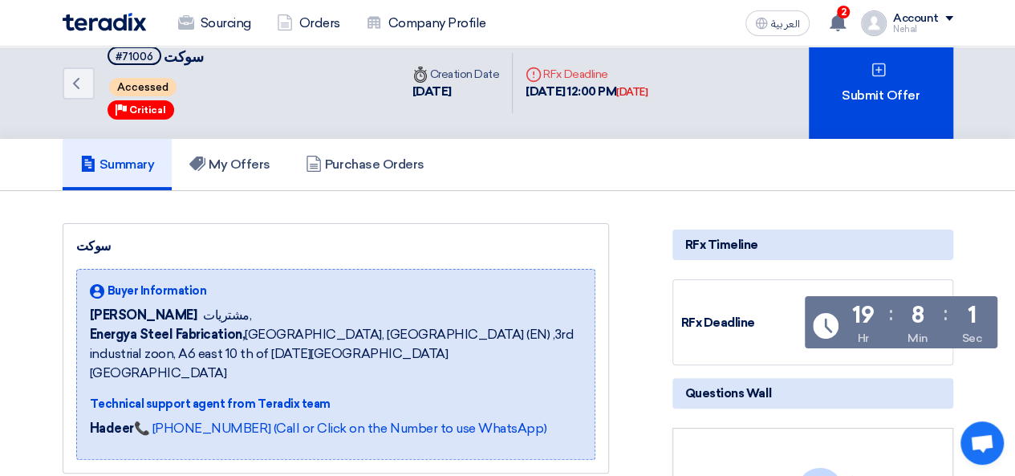
scroll to position [0, 0]
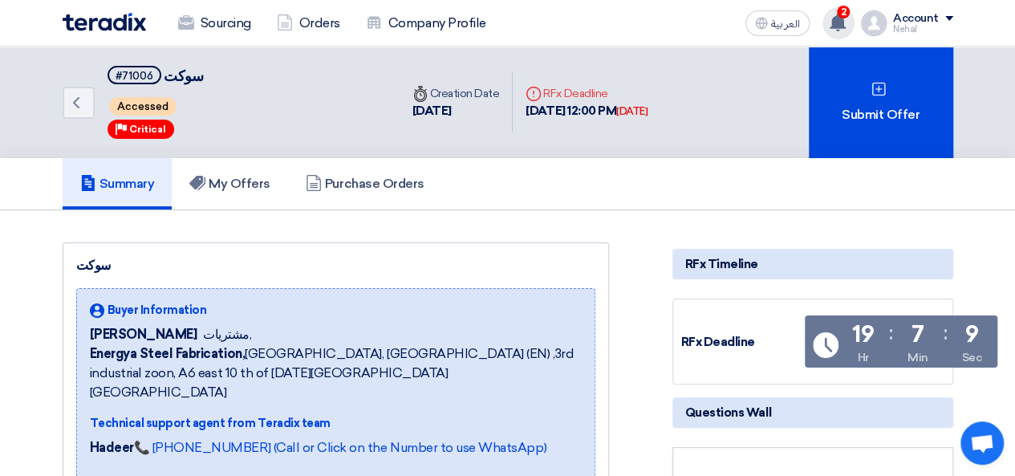
click at [840, 26] on use at bounding box center [838, 23] width 16 height 18
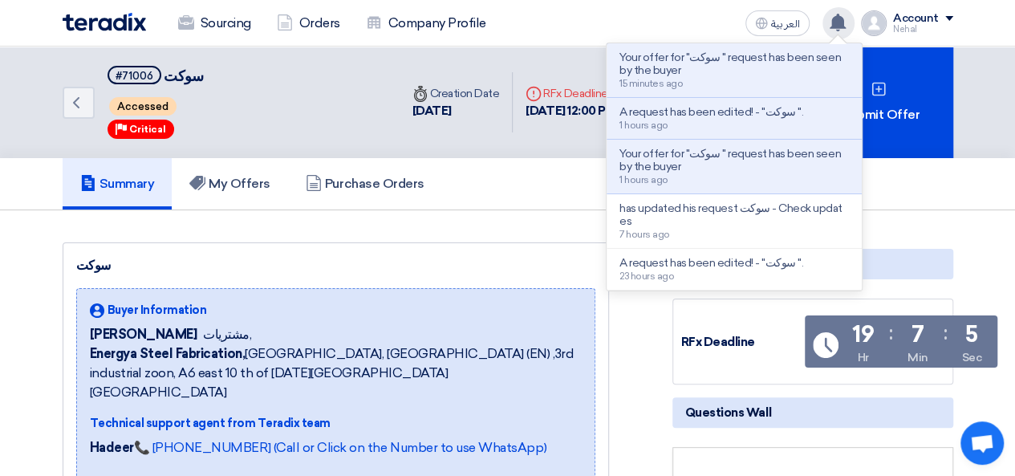
click at [843, 23] on use at bounding box center [838, 23] width 16 height 18
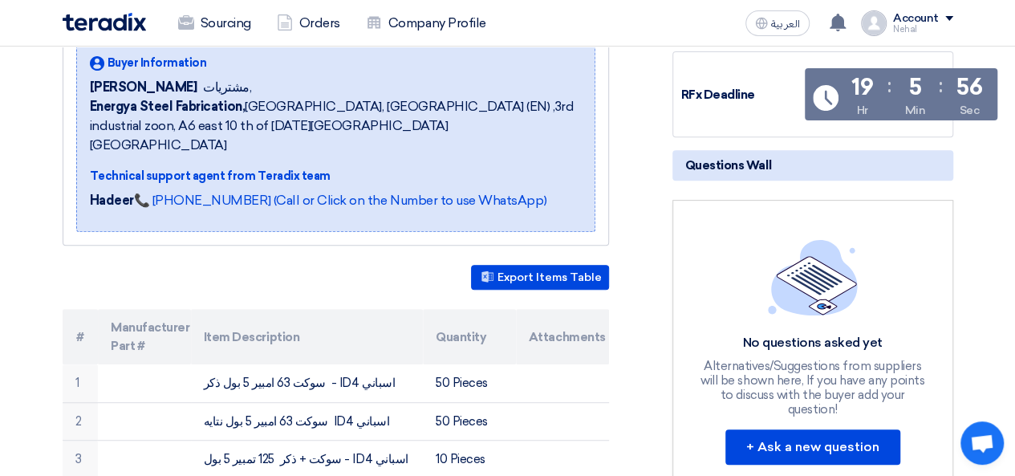
scroll to position [236, 0]
